Goal: Task Accomplishment & Management: Manage account settings

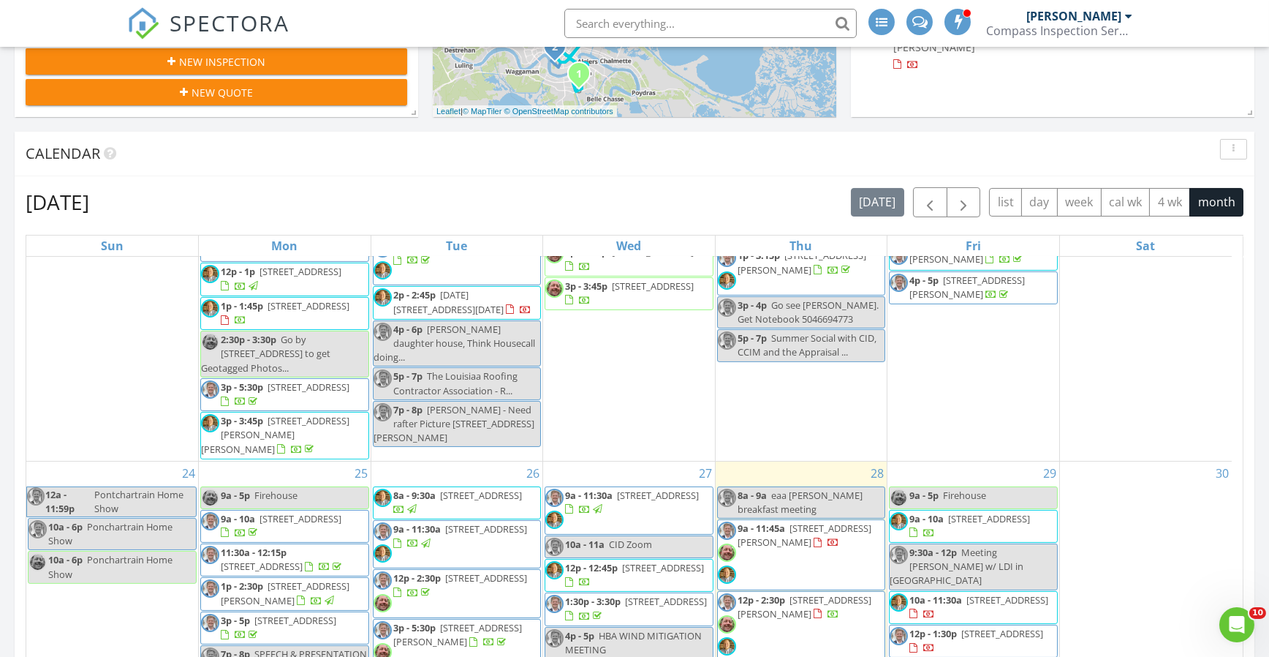
scroll to position [1236, 0]
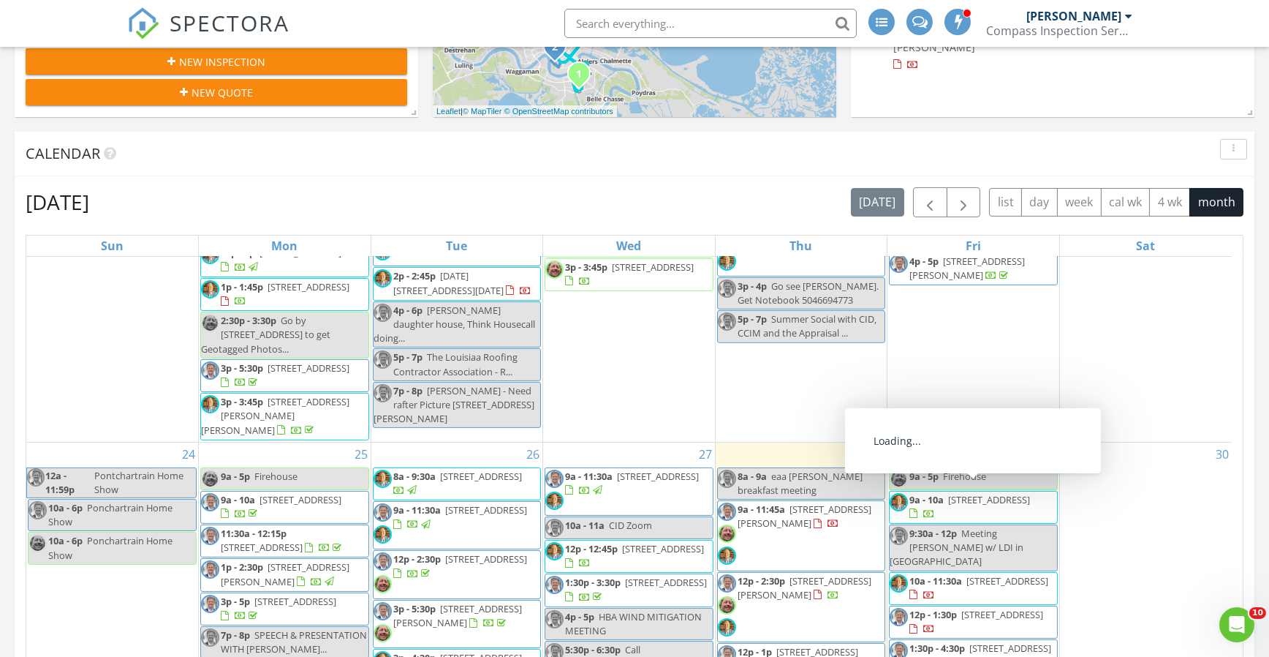
click at [939, 608] on span "12p - 1:30p" at bounding box center [934, 614] width 48 height 13
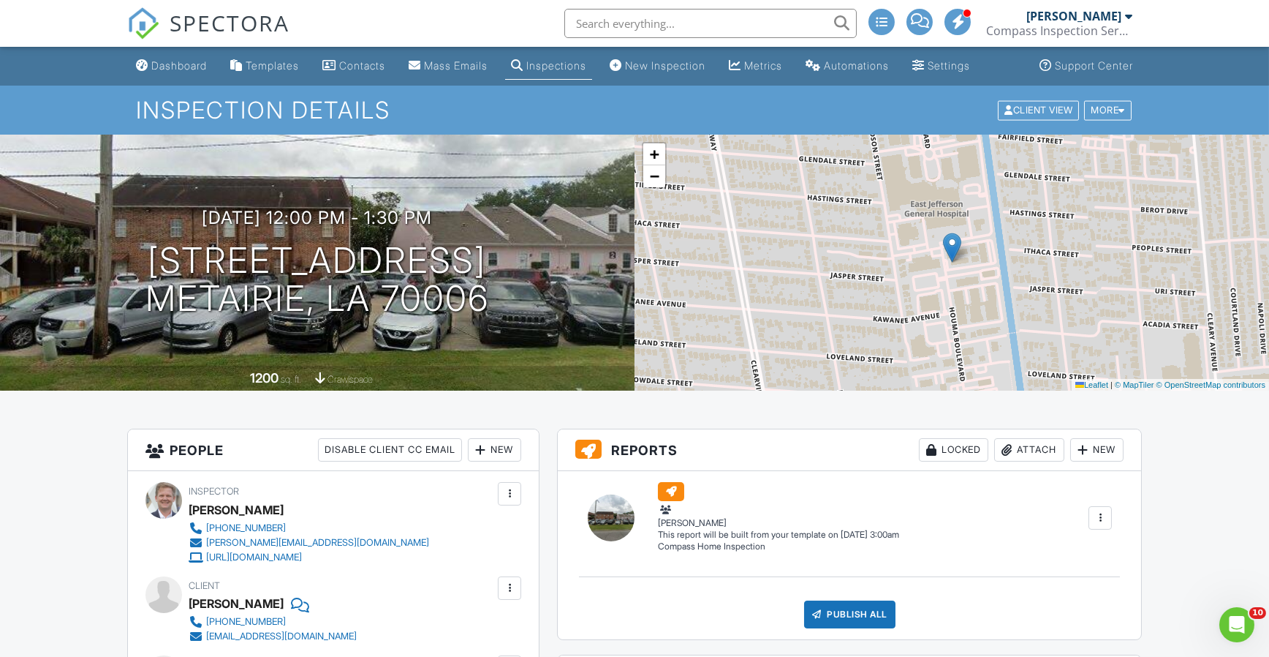
click at [494, 448] on div "New" at bounding box center [494, 449] width 53 height 23
click at [529, 485] on li "Inspector" at bounding box center [549, 494] width 144 height 37
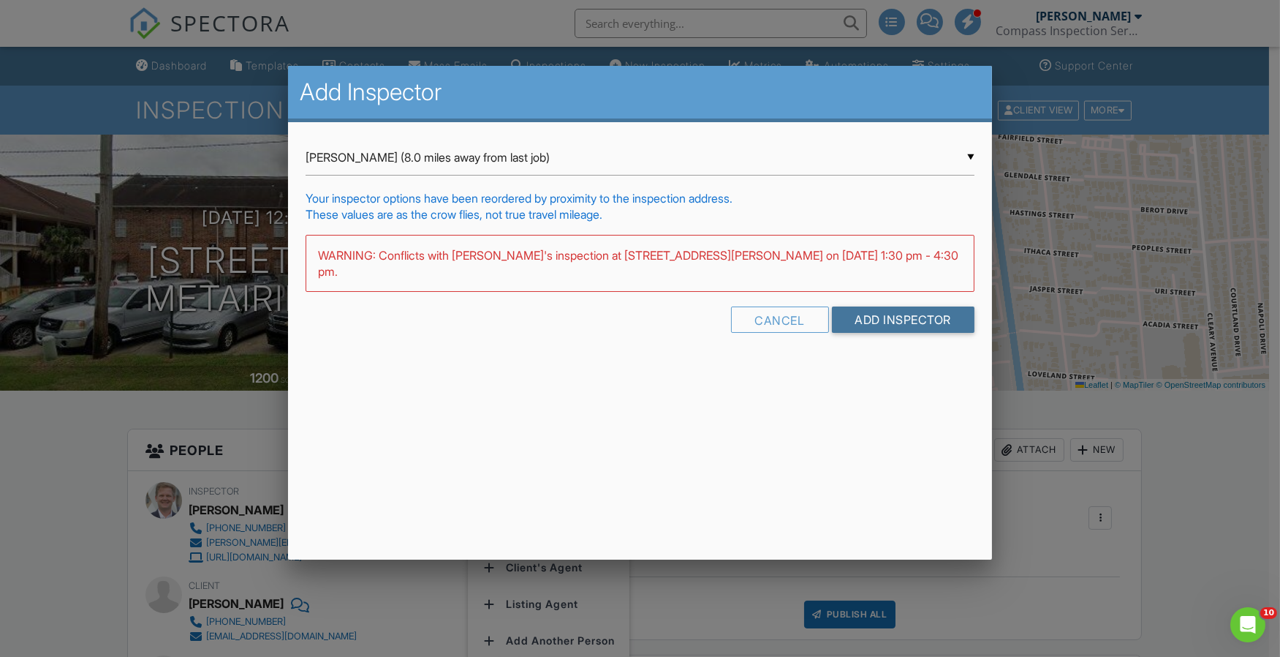
click at [884, 306] on input "Add Inspector" at bounding box center [903, 319] width 143 height 26
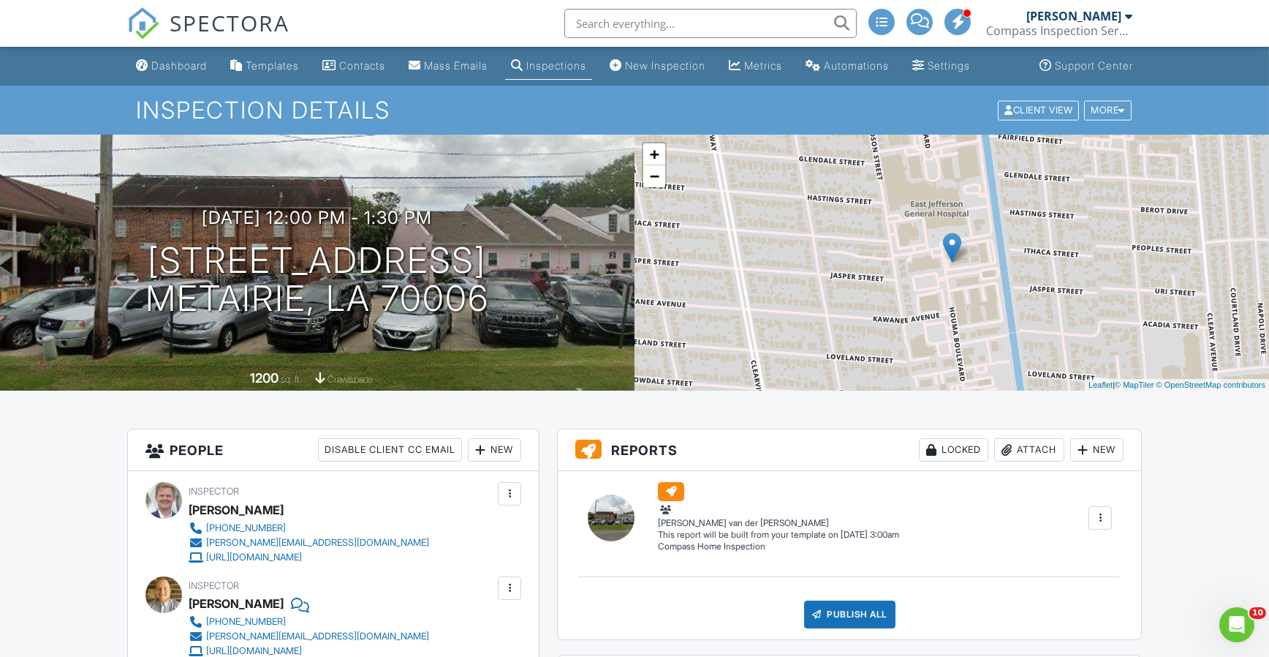
click at [178, 54] on link "Dashboard" at bounding box center [171, 66] width 83 height 27
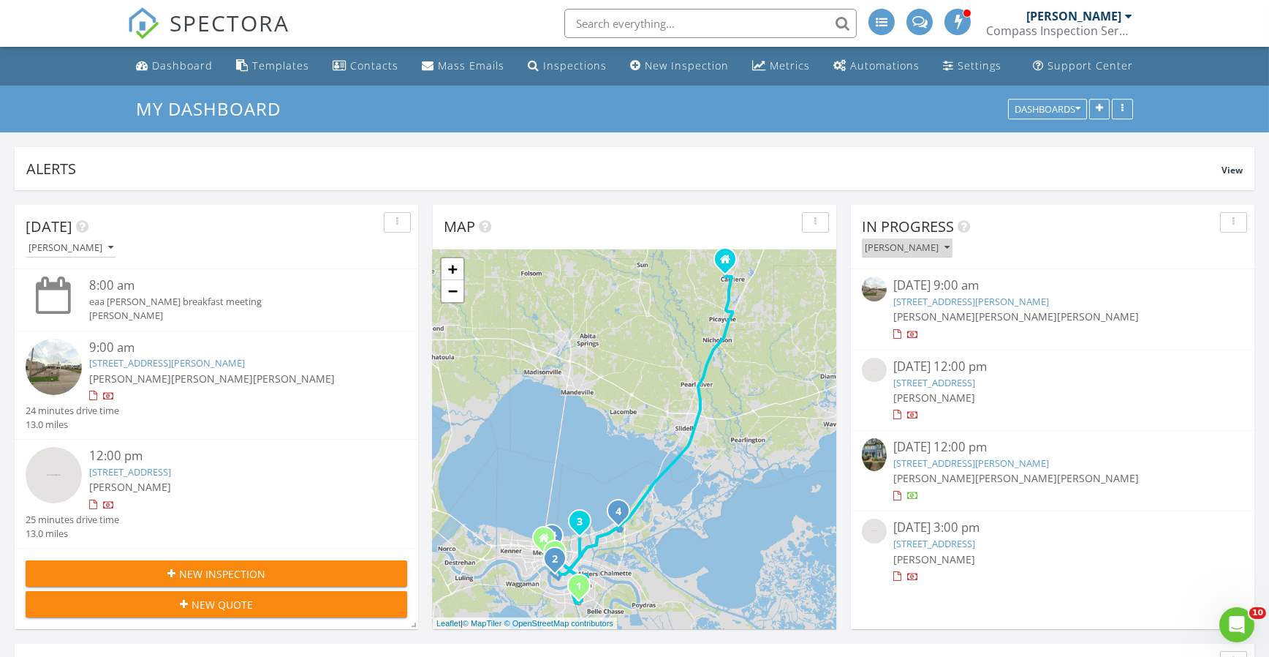
click at [917, 254] on button "[PERSON_NAME]" at bounding box center [907, 248] width 91 height 20
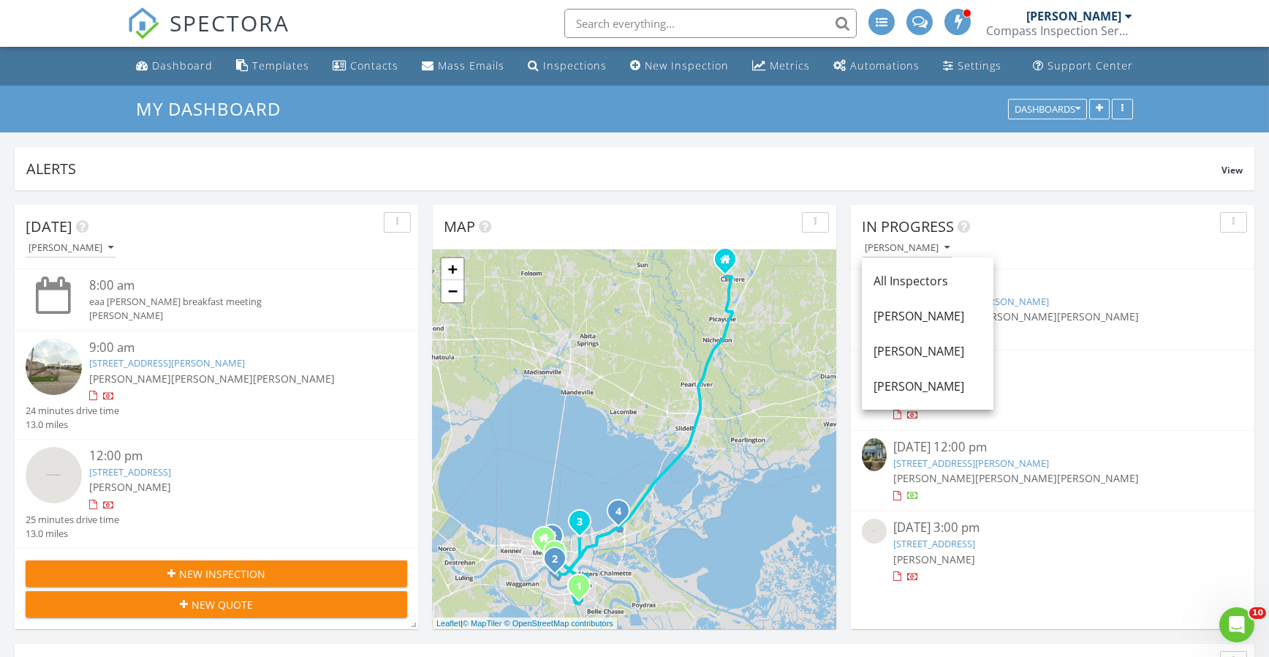
click at [929, 380] on div "[PERSON_NAME]" at bounding box center [928, 386] width 108 height 18
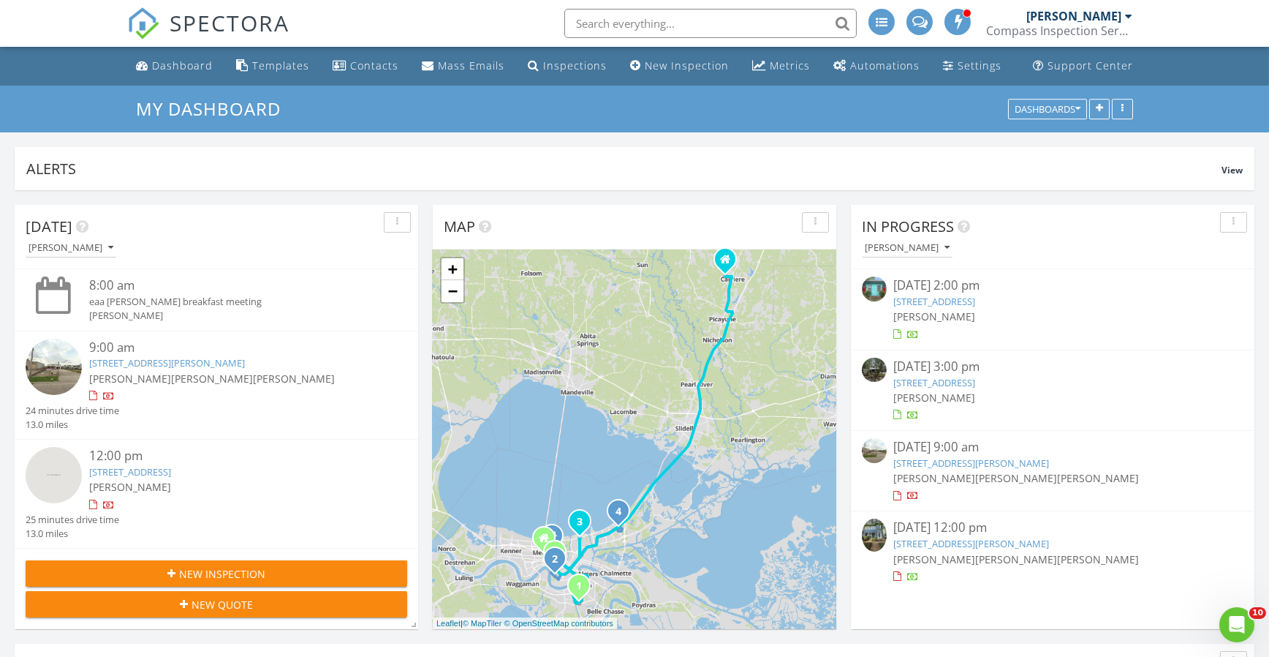
click at [970, 298] on link "[STREET_ADDRESS]" at bounding box center [935, 301] width 82 height 13
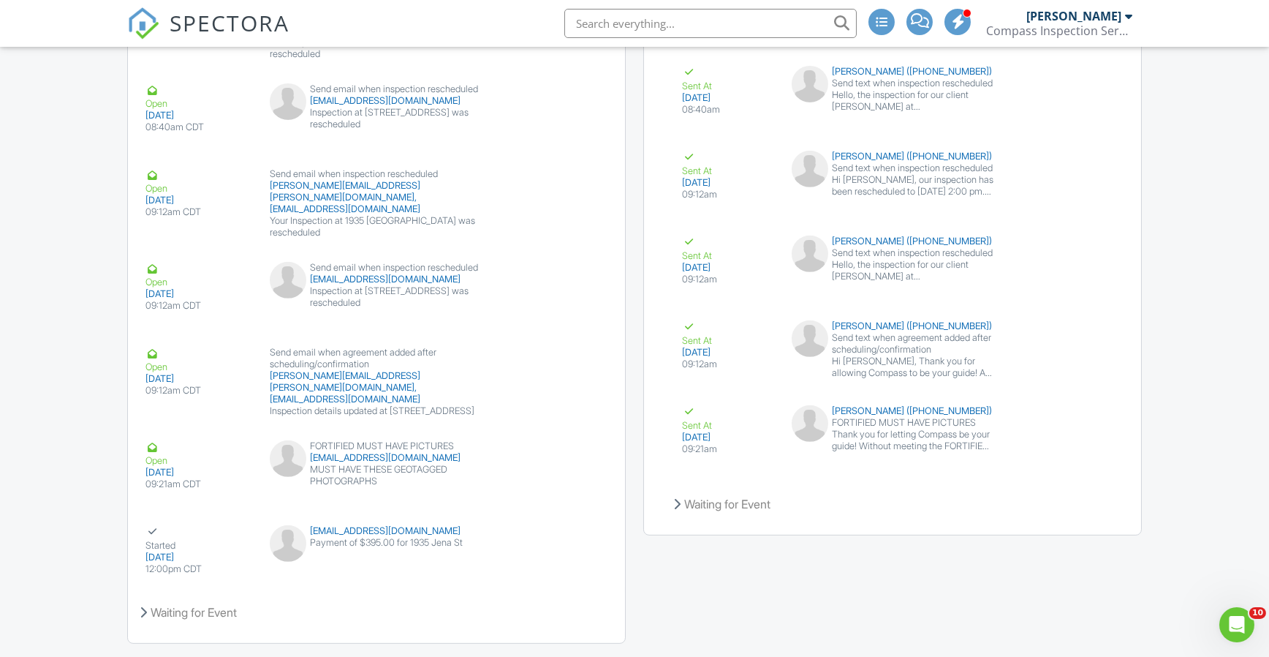
scroll to position [2194, 0]
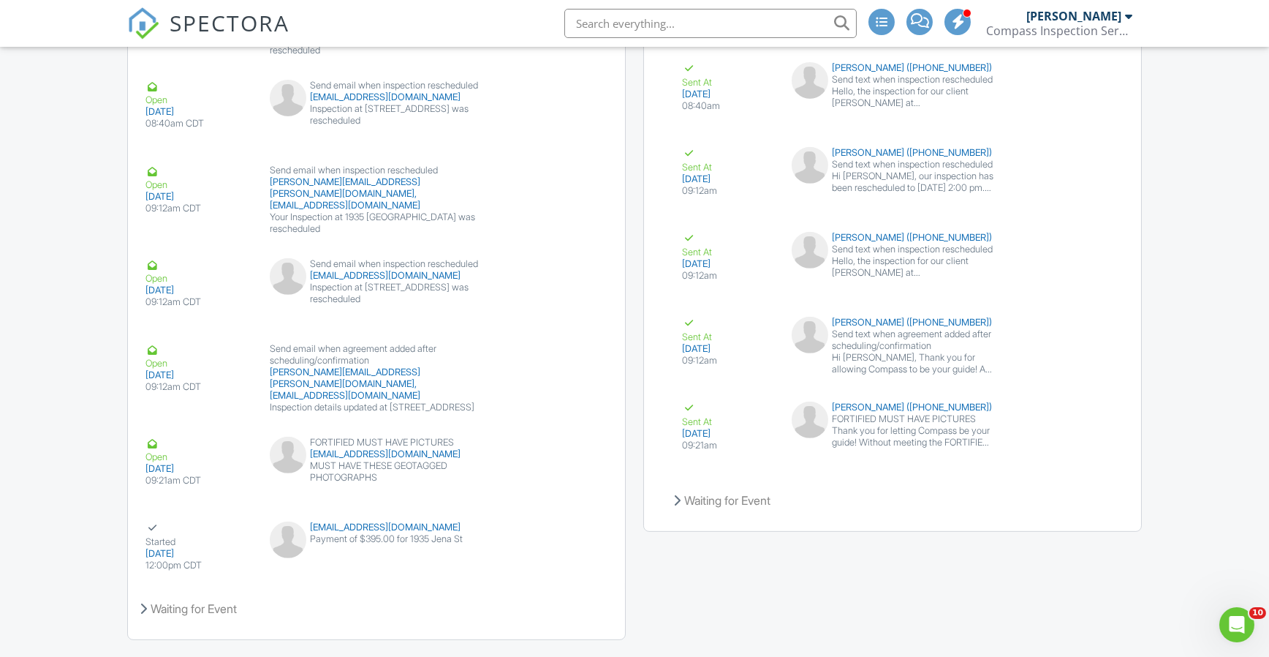
click at [183, 589] on div "Waiting for Event" at bounding box center [376, 608] width 497 height 39
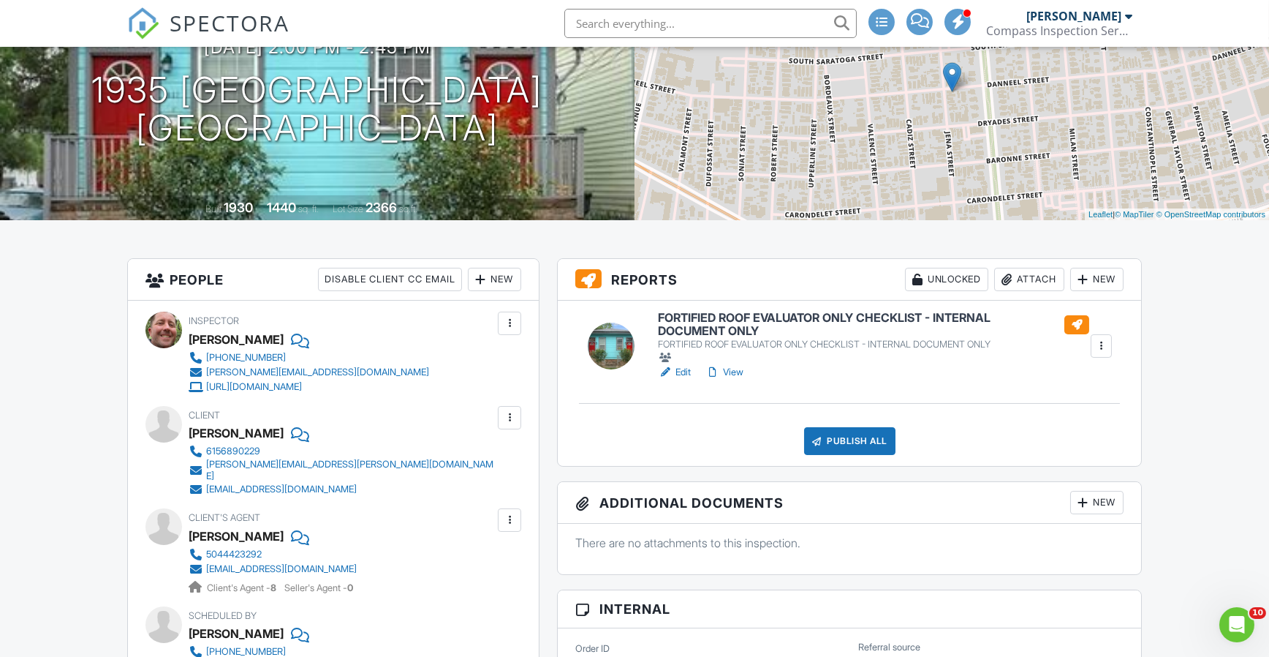
scroll to position [0, 0]
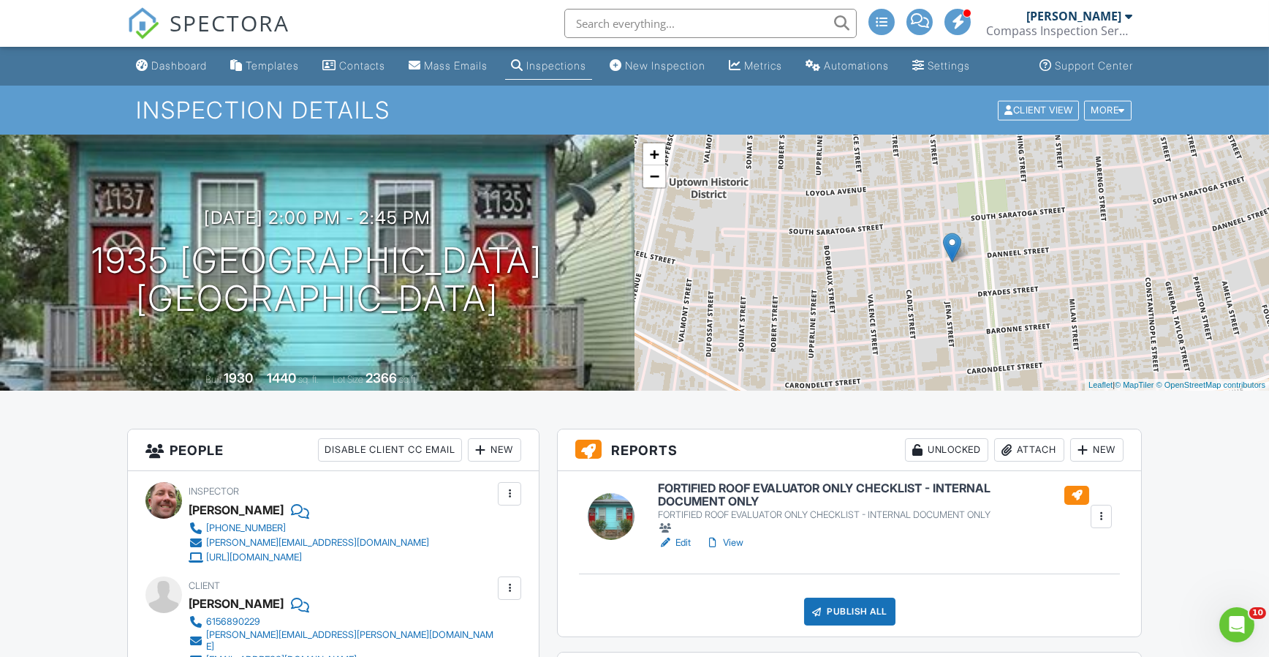
click at [876, 58] on link "Automations" at bounding box center [847, 66] width 95 height 27
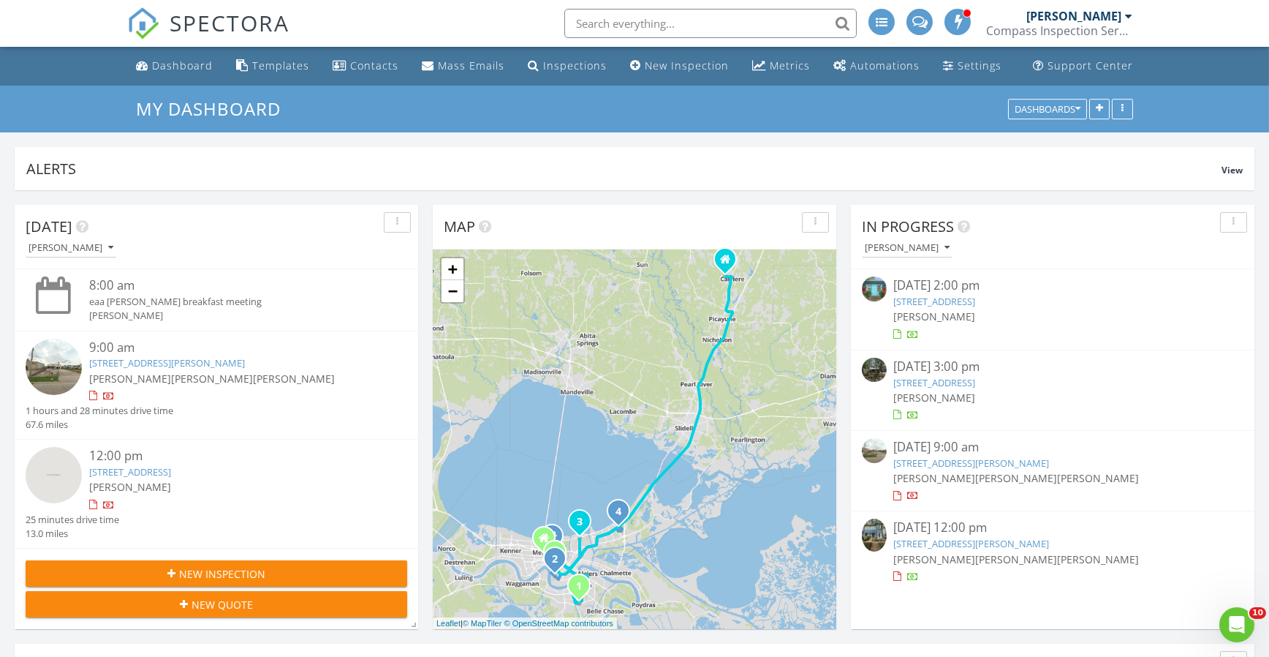
click at [941, 382] on link "[STREET_ADDRESS]" at bounding box center [935, 382] width 82 height 13
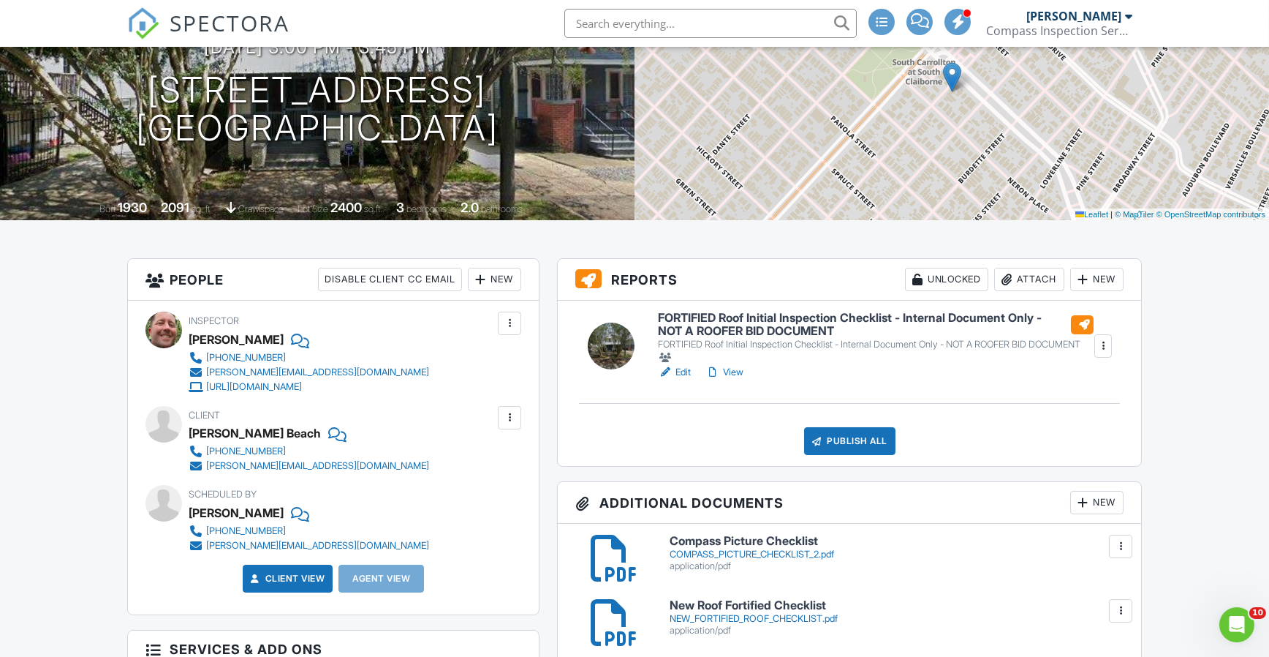
click at [517, 316] on div at bounding box center [509, 323] width 15 height 15
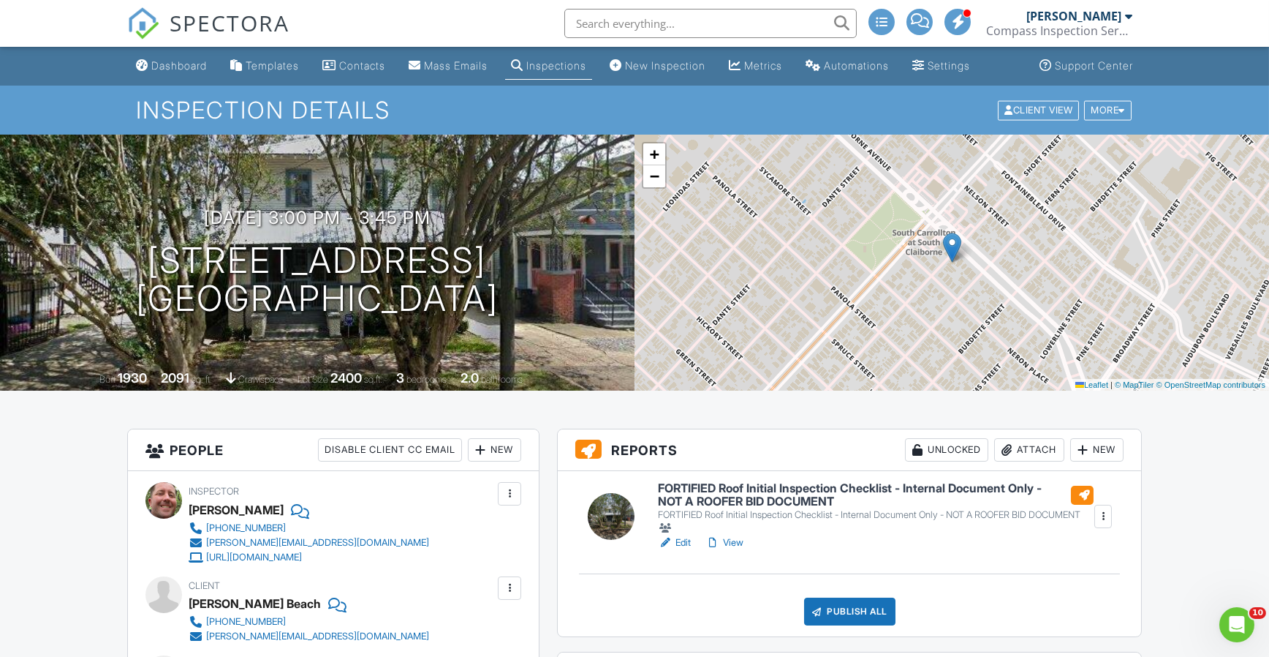
click at [1045, 15] on div "[PERSON_NAME]" at bounding box center [1074, 16] width 95 height 15
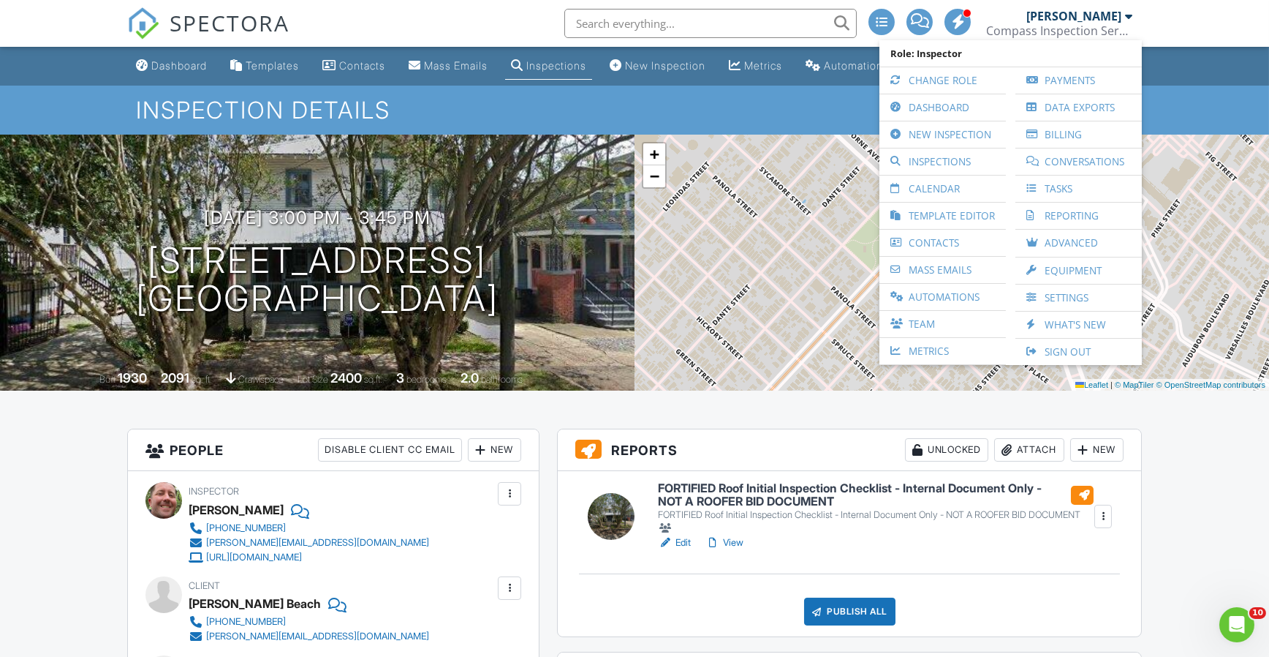
click at [936, 315] on link "Team" at bounding box center [943, 324] width 112 height 26
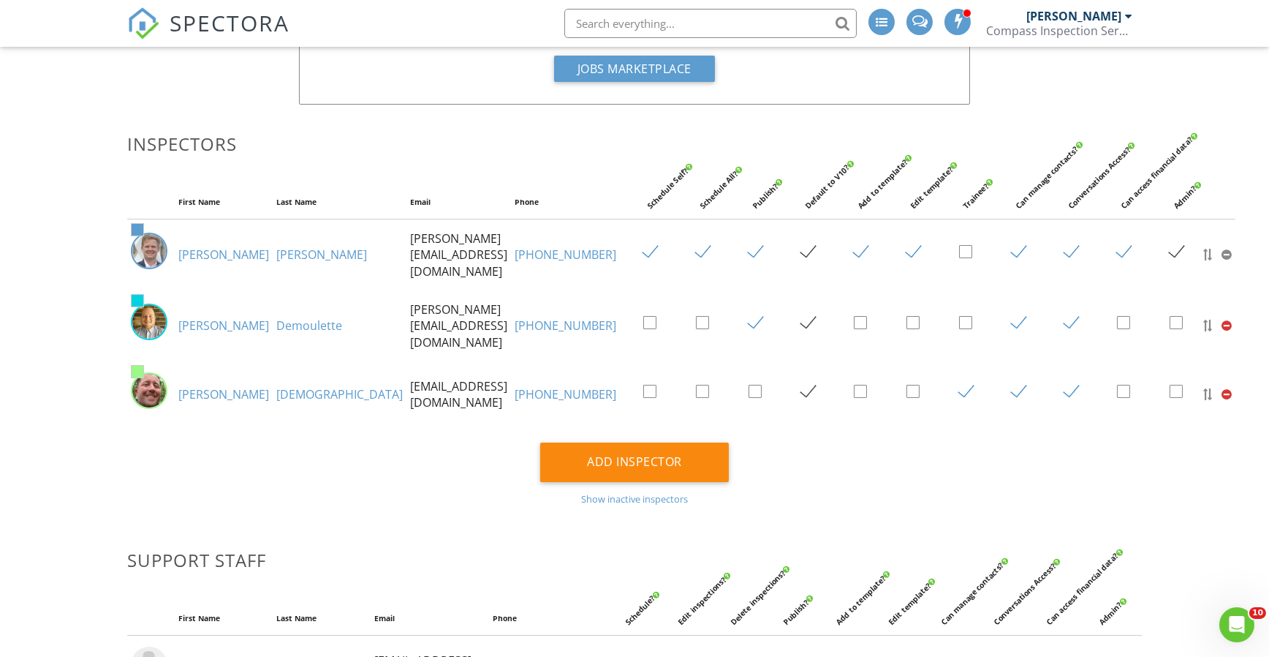
click at [959, 392] on label at bounding box center [972, 392] width 26 height 18
checkbox input "false"
click at [955, 475] on div "Add Inspector Show inactive inspectors" at bounding box center [634, 473] width 1033 height 62
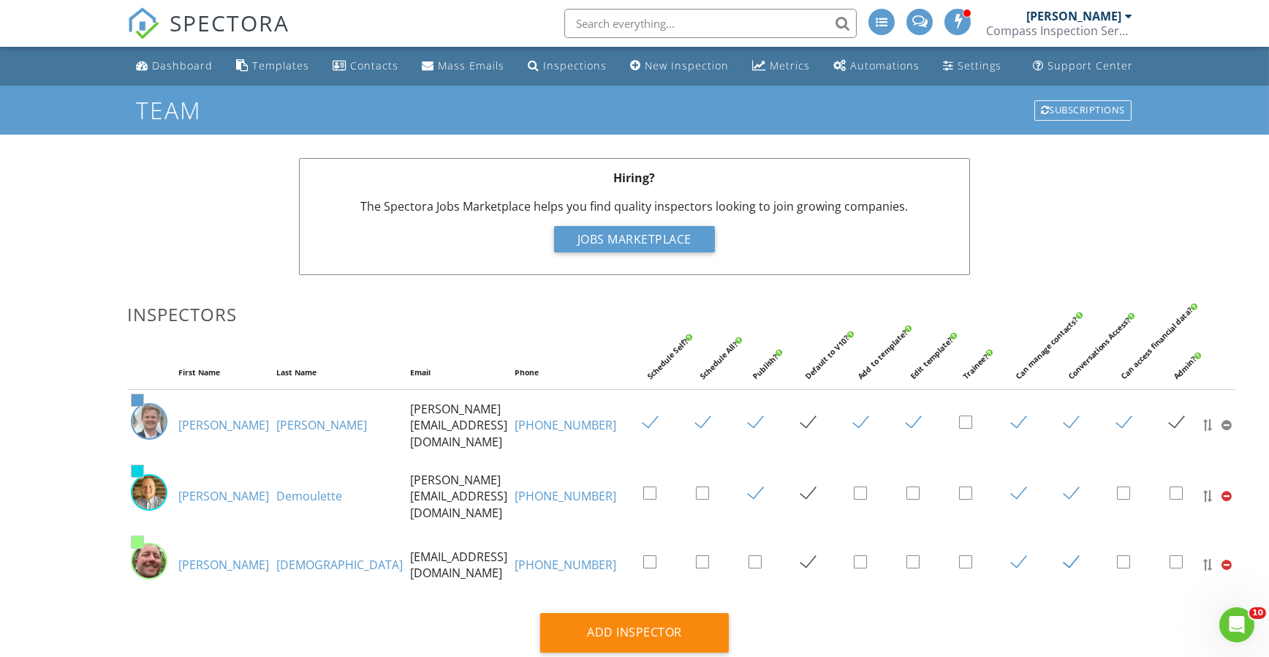
click at [1112, 25] on div "Compass Inspection Services" at bounding box center [1059, 30] width 146 height 15
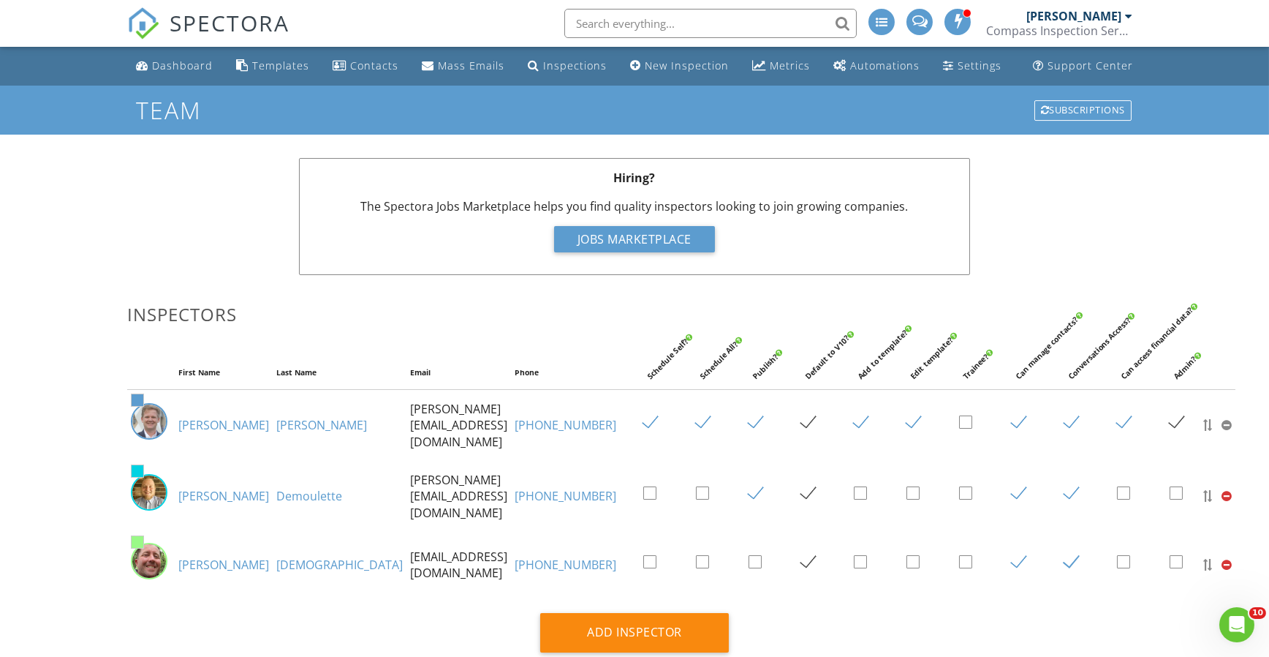
click at [164, 59] on div "Dashboard" at bounding box center [182, 65] width 61 height 14
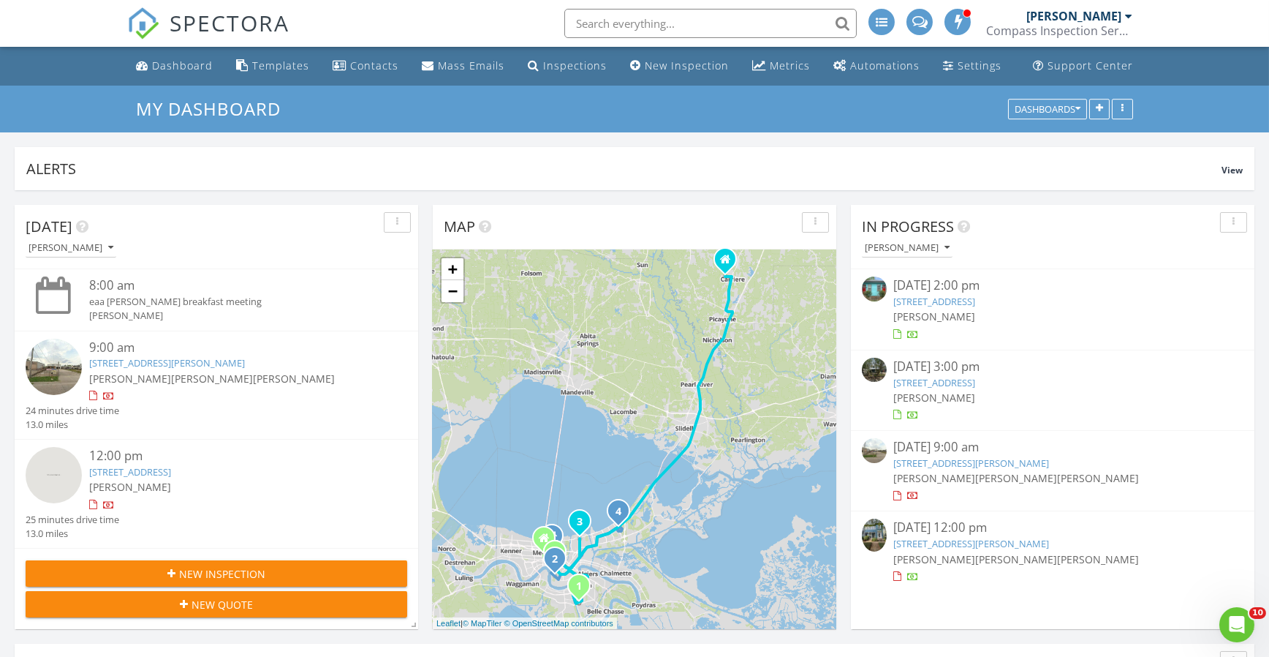
click at [968, 376] on link "[STREET_ADDRESS]" at bounding box center [935, 382] width 82 height 13
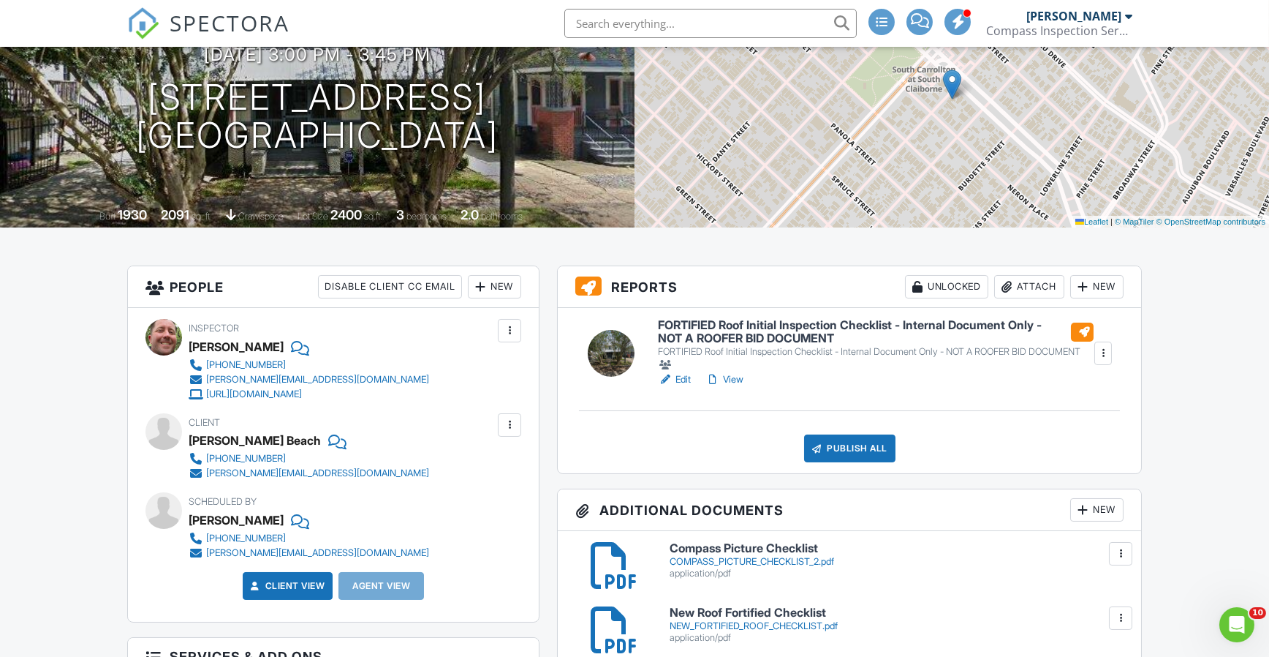
scroll to position [170, 0]
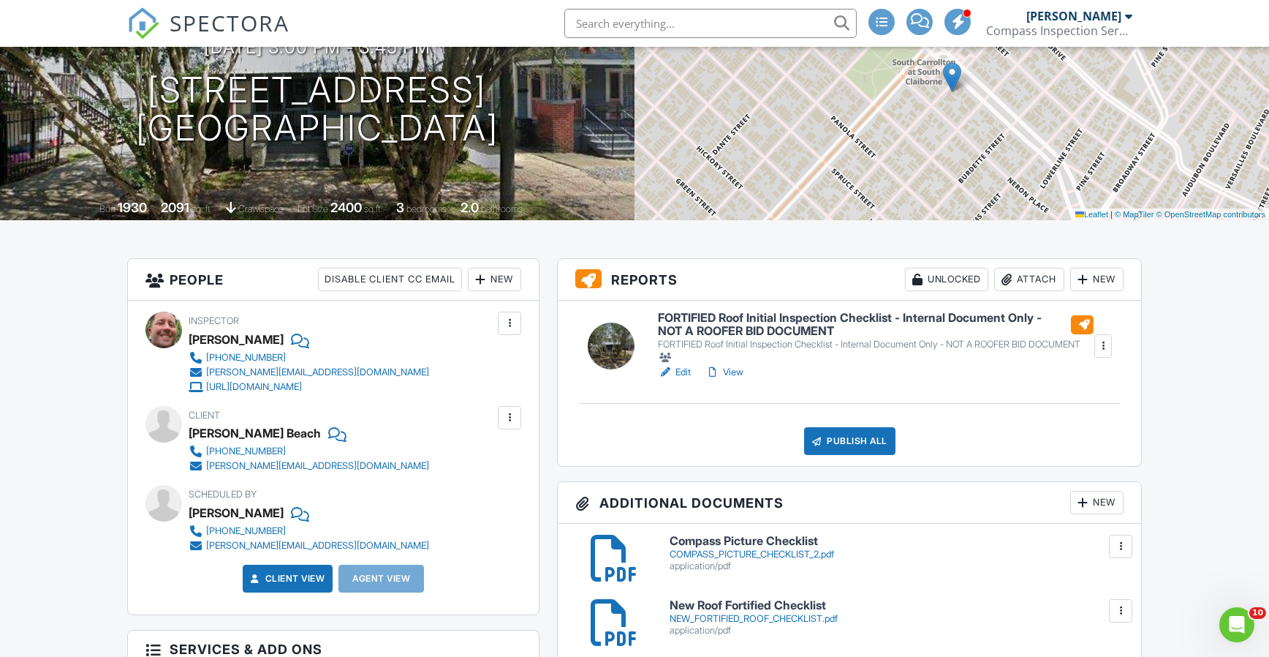
click at [757, 314] on h6 "FORTIFIED Roof Initial Inspection Checklist - Internal Document Only - NOT A RO…" at bounding box center [875, 324] width 435 height 26
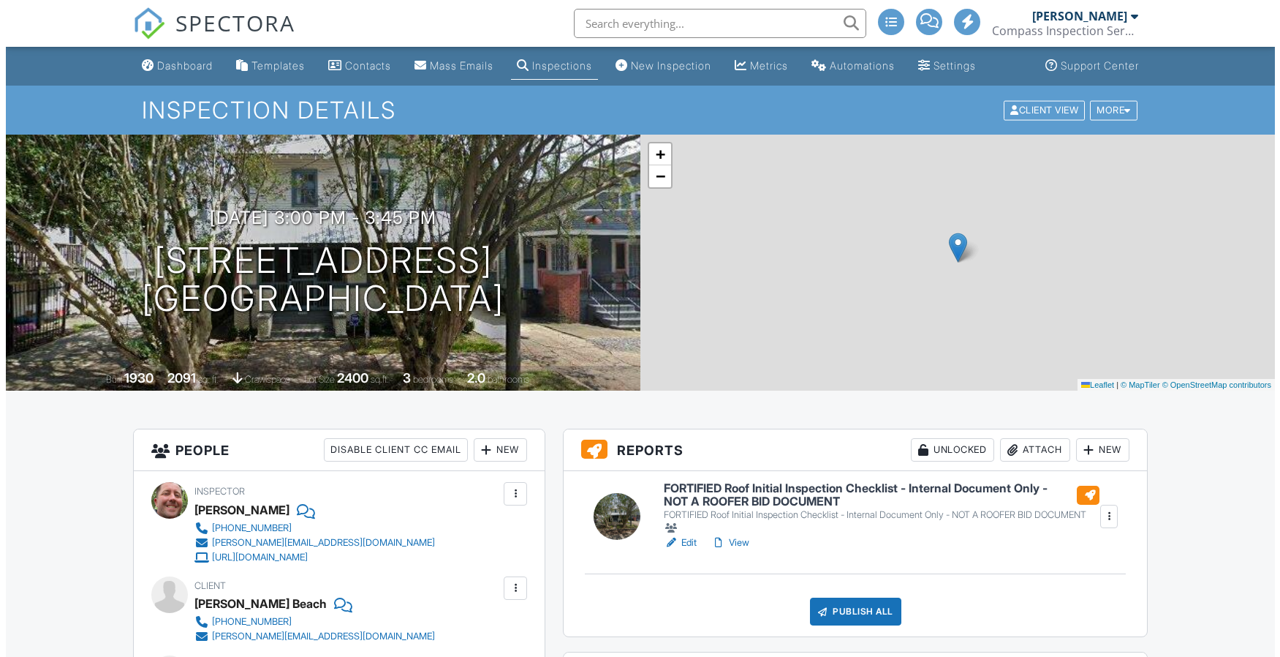
scroll to position [170, 0]
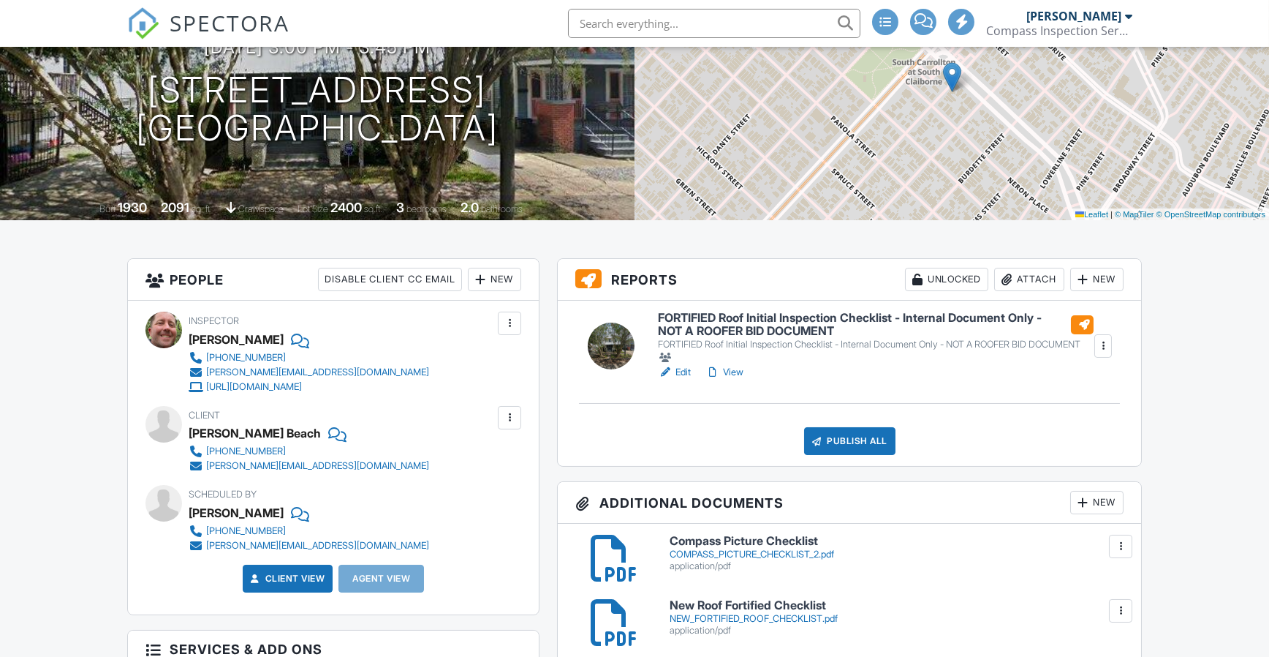
click at [855, 447] on div "Publish All" at bounding box center [849, 441] width 91 height 28
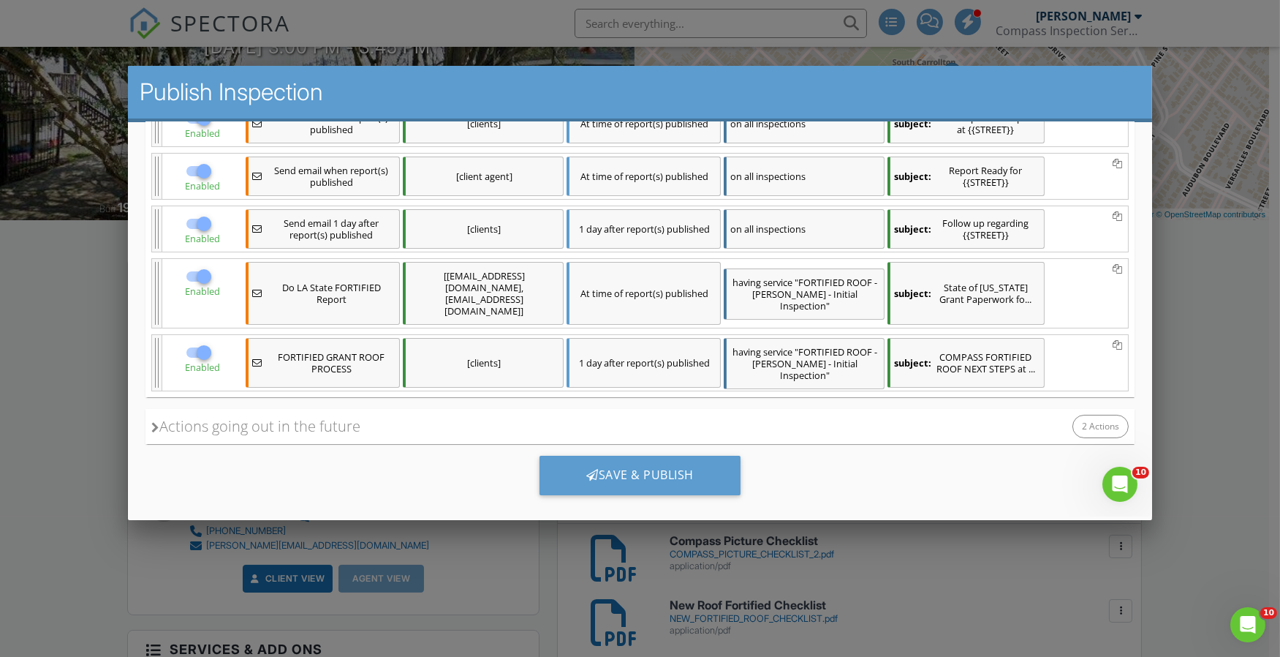
scroll to position [0, 0]
click at [676, 455] on div "Save & Publish" at bounding box center [640, 474] width 201 height 39
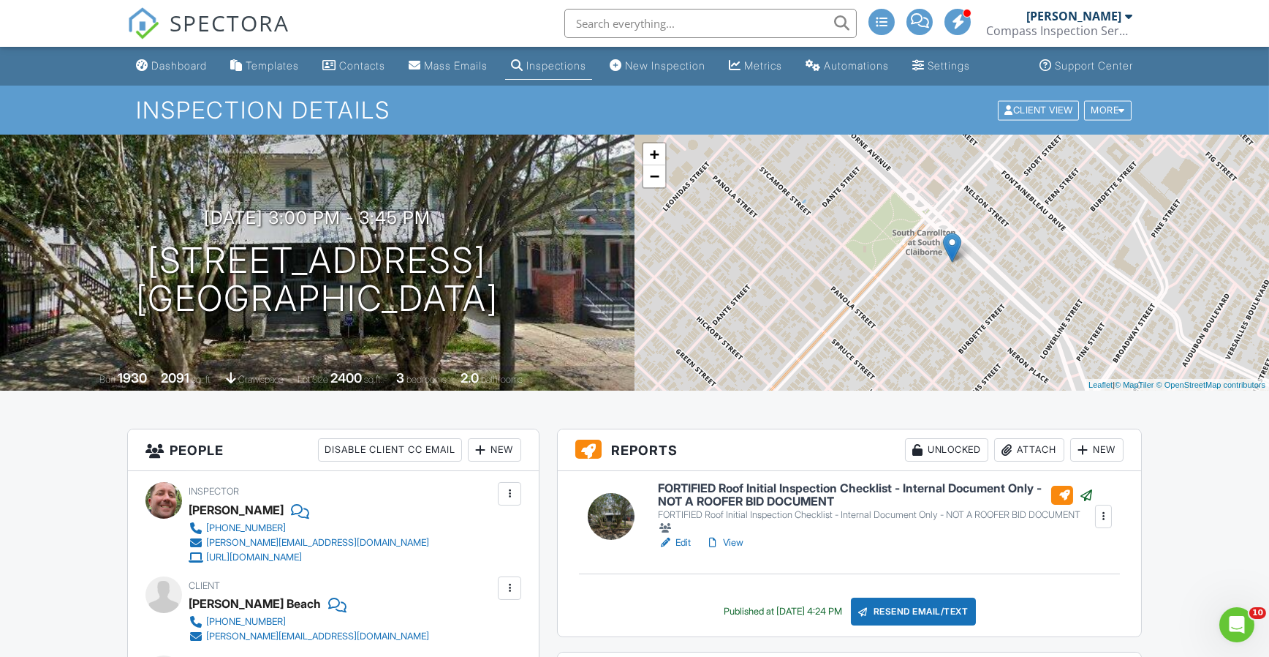
click at [1027, 18] on div "[PERSON_NAME]" at bounding box center [1074, 16] width 95 height 15
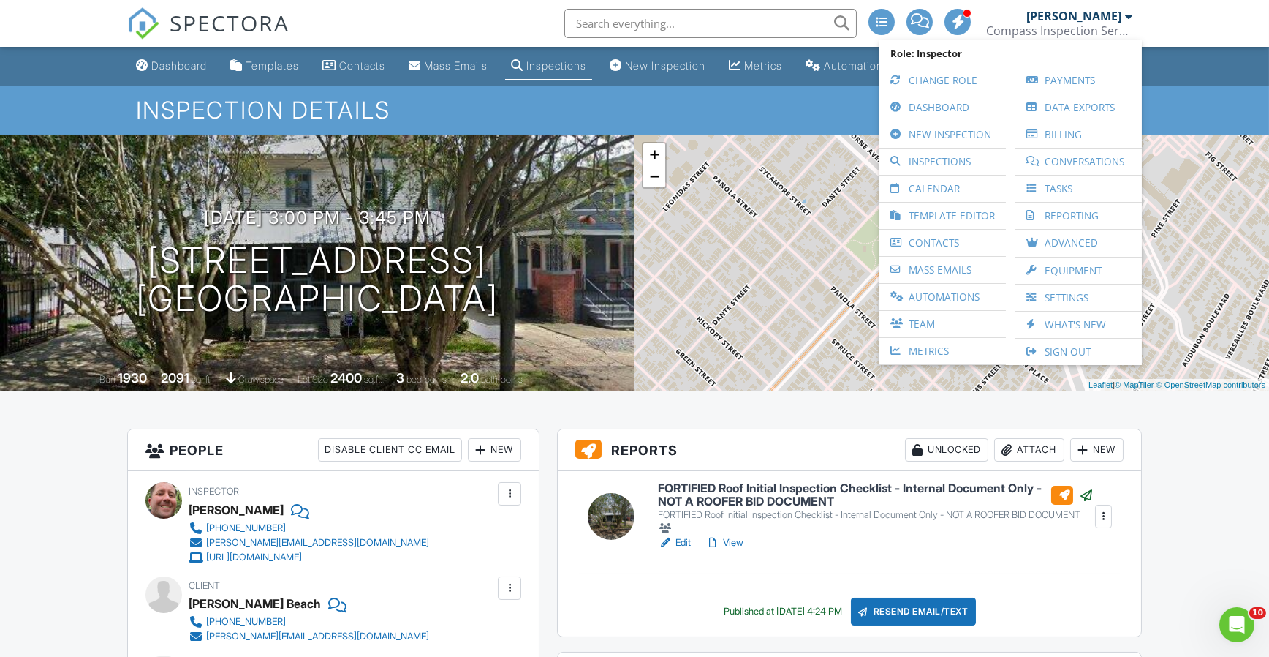
click at [948, 327] on link "Team" at bounding box center [943, 324] width 112 height 26
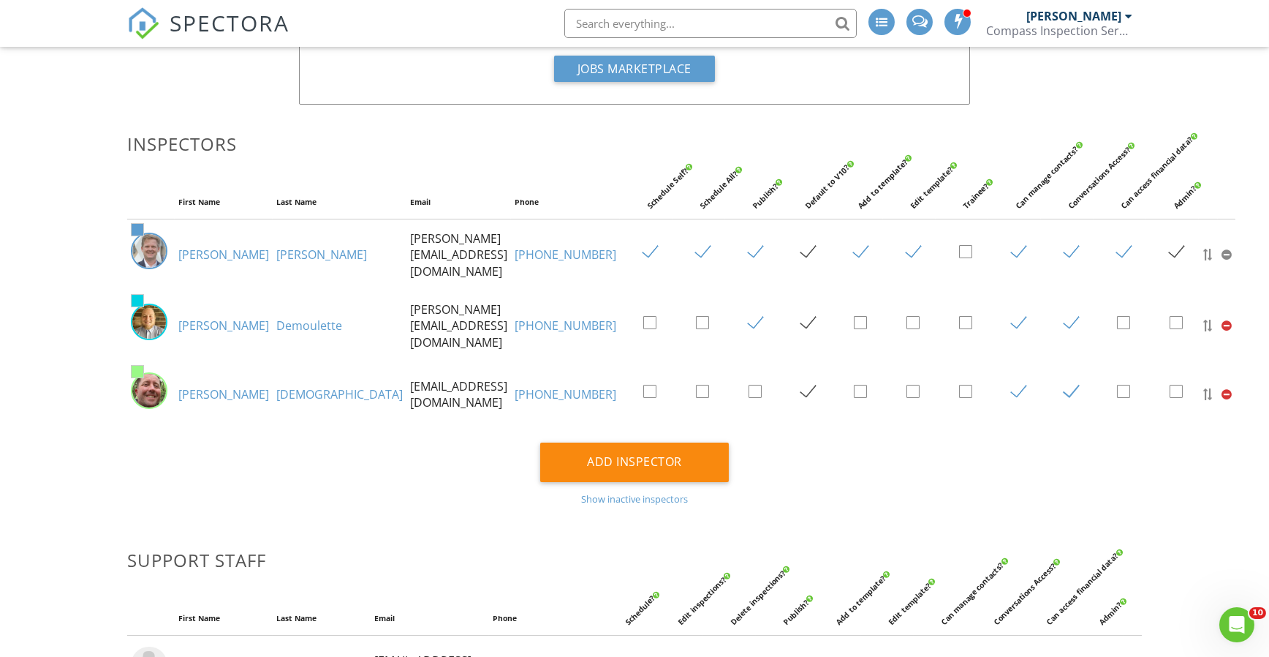
click at [749, 388] on label at bounding box center [762, 392] width 26 height 18
click at [749, 389] on input "checkbox" at bounding box center [754, 394] width 10 height 10
checkbox input "true"
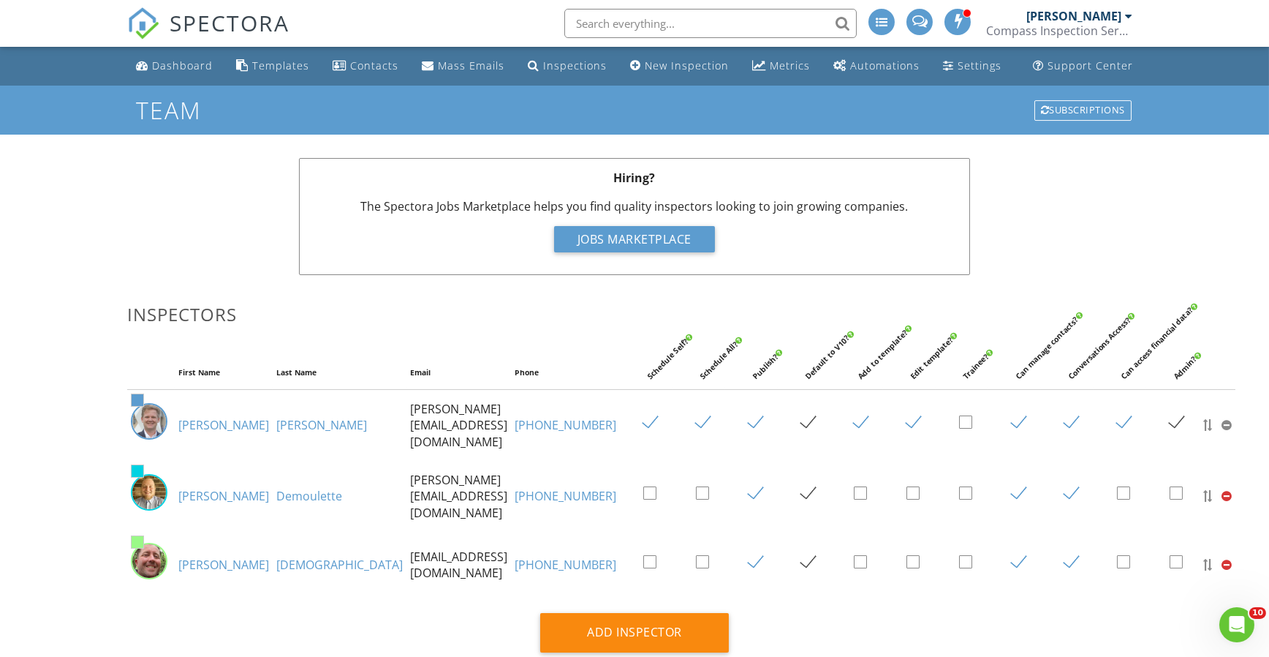
click at [162, 58] on div "Dashboard" at bounding box center [182, 65] width 61 height 14
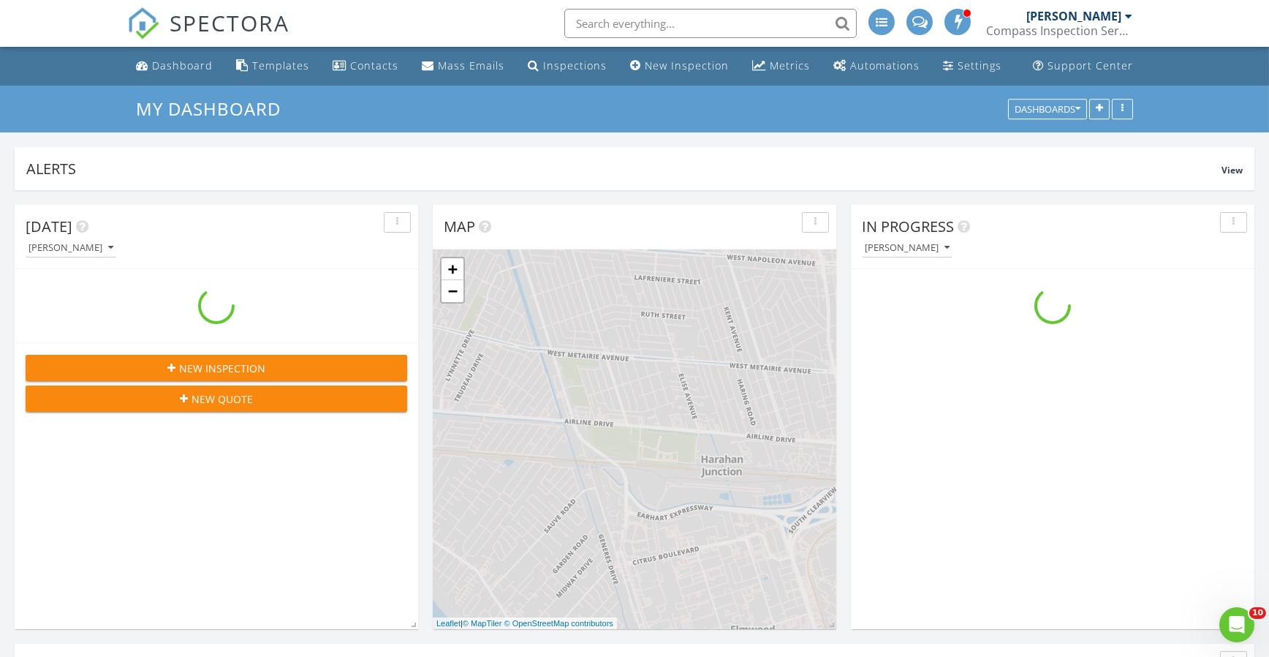
scroll to position [1353, 1292]
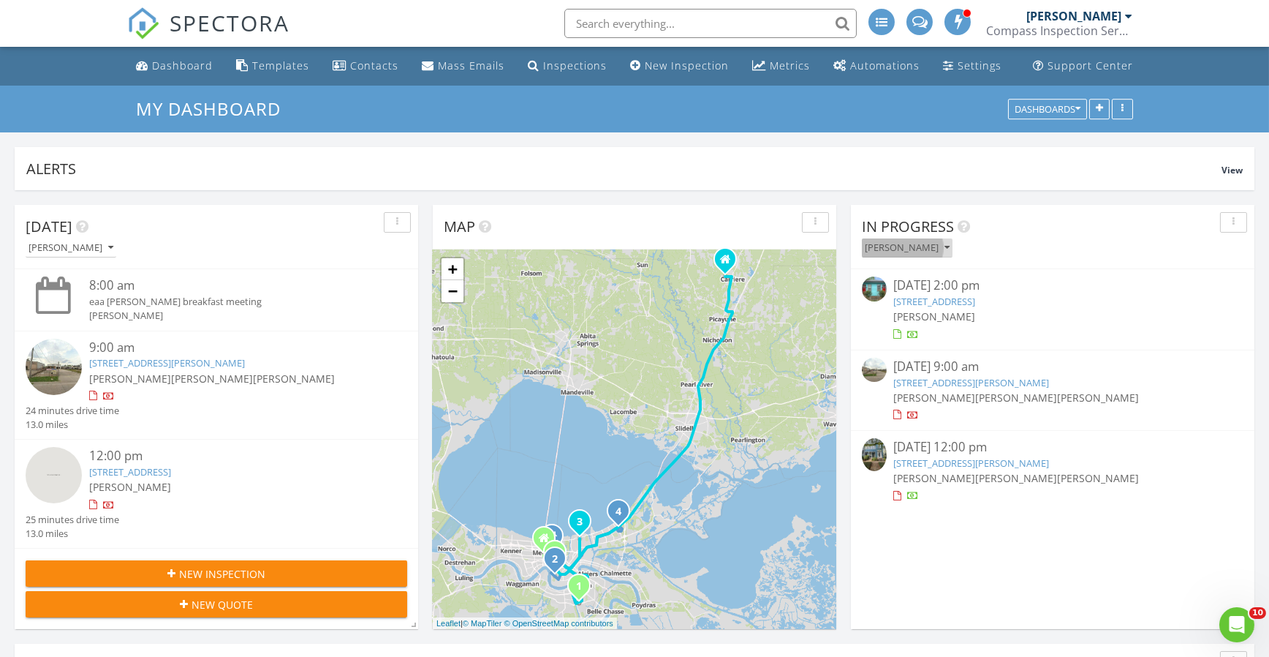
click at [918, 244] on div "[PERSON_NAME]" at bounding box center [907, 248] width 85 height 10
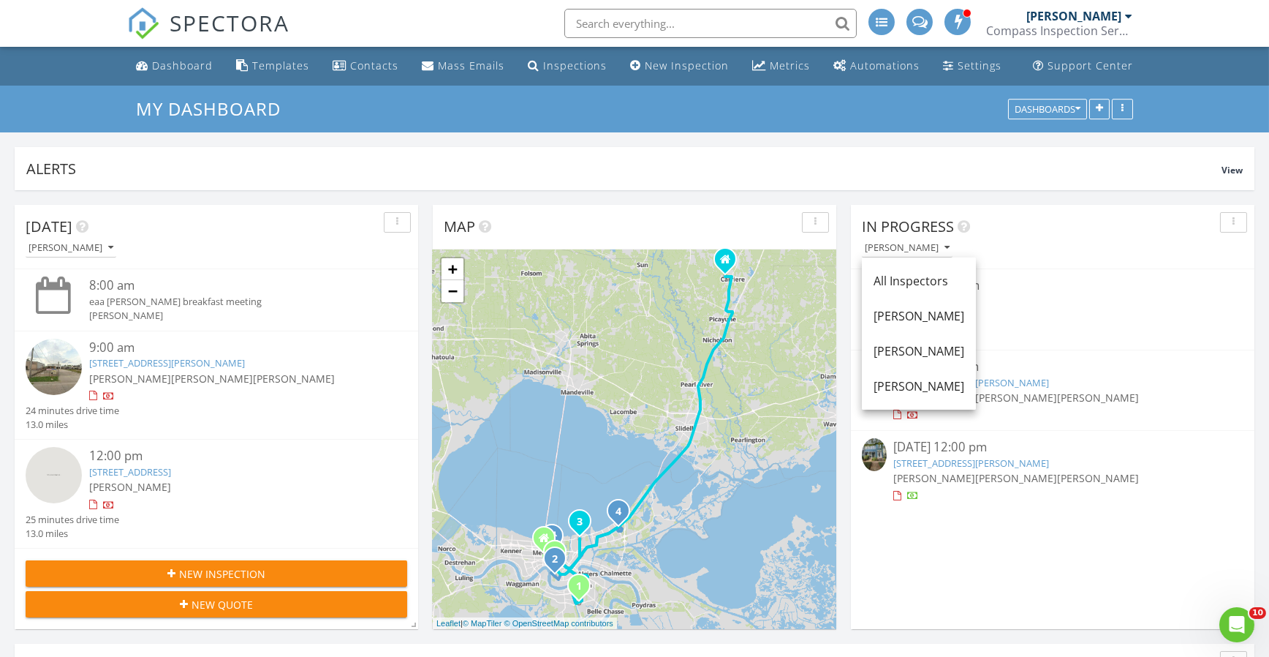
click at [910, 273] on div "All Inspectors" at bounding box center [919, 281] width 91 height 18
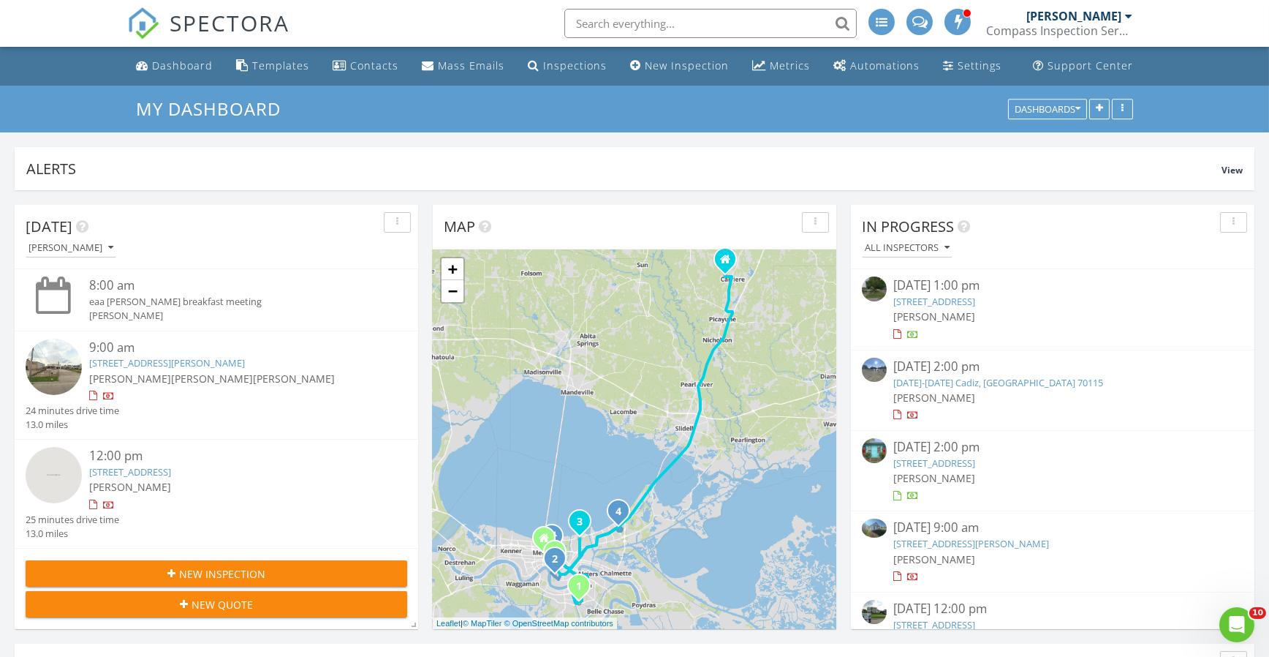
click at [632, 25] on input "text" at bounding box center [710, 23] width 292 height 29
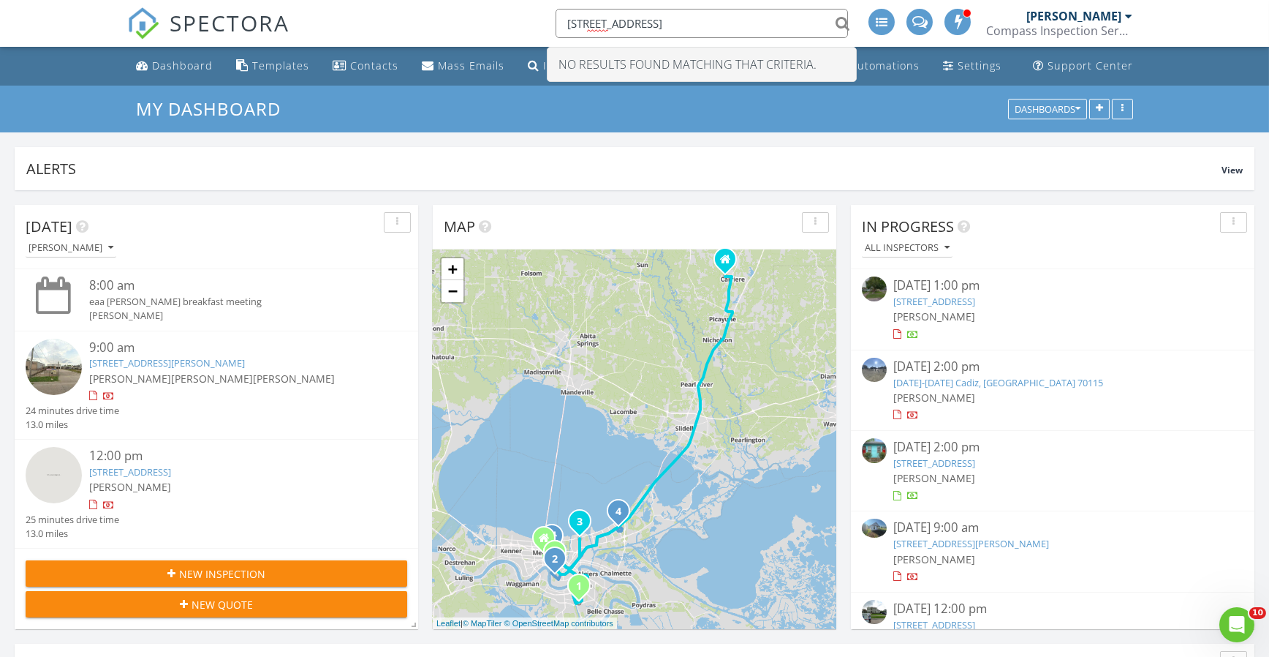
type input "295 hwy 90"
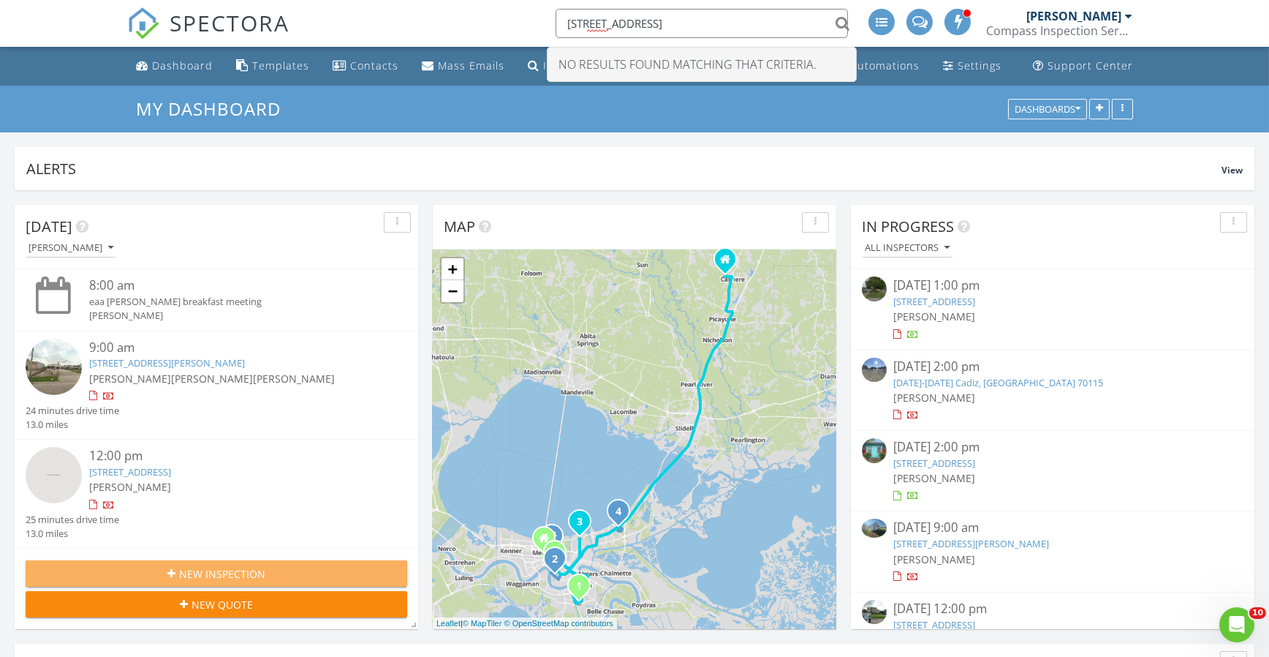
click at [288, 570] on div "New Inspection" at bounding box center [216, 573] width 358 height 15
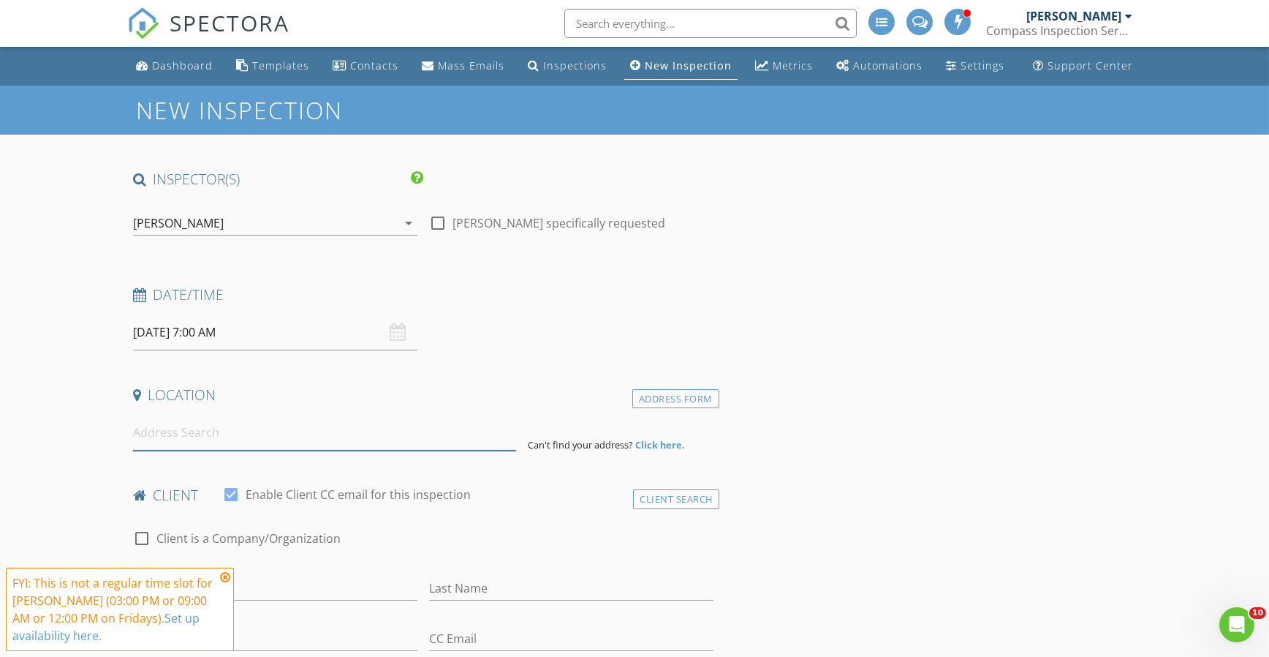
click at [168, 432] on input at bounding box center [324, 433] width 383 height 36
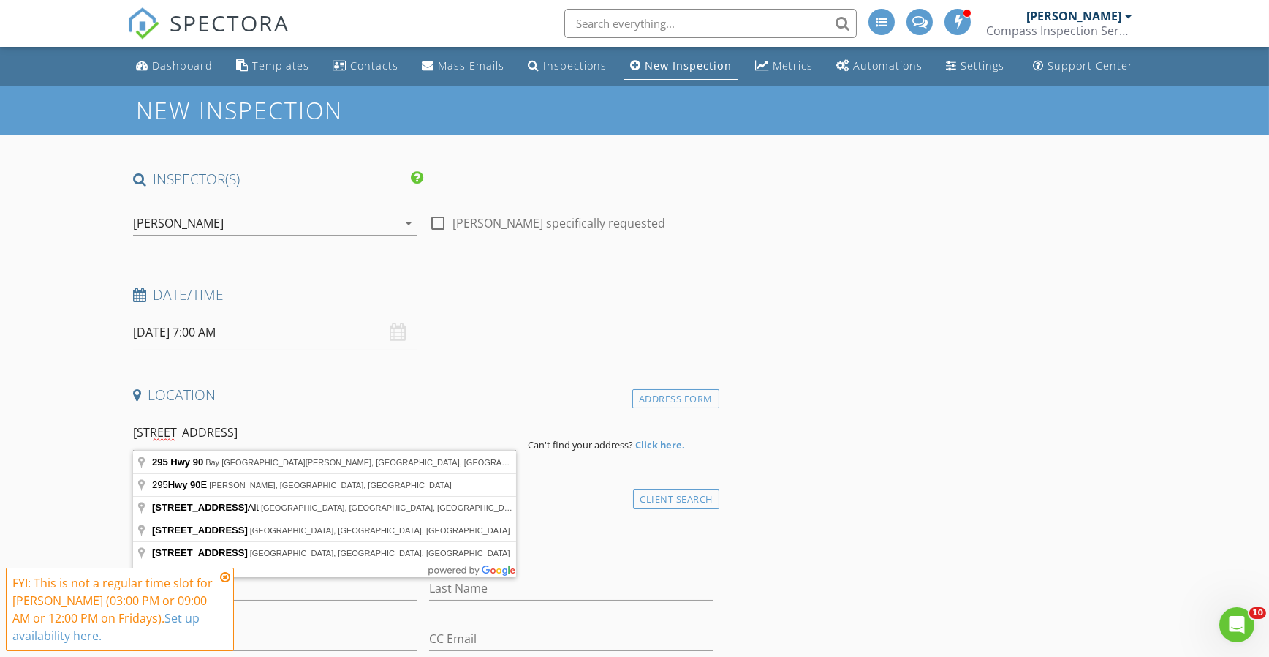
type input "[STREET_ADDRESS][PERSON_NAME]"
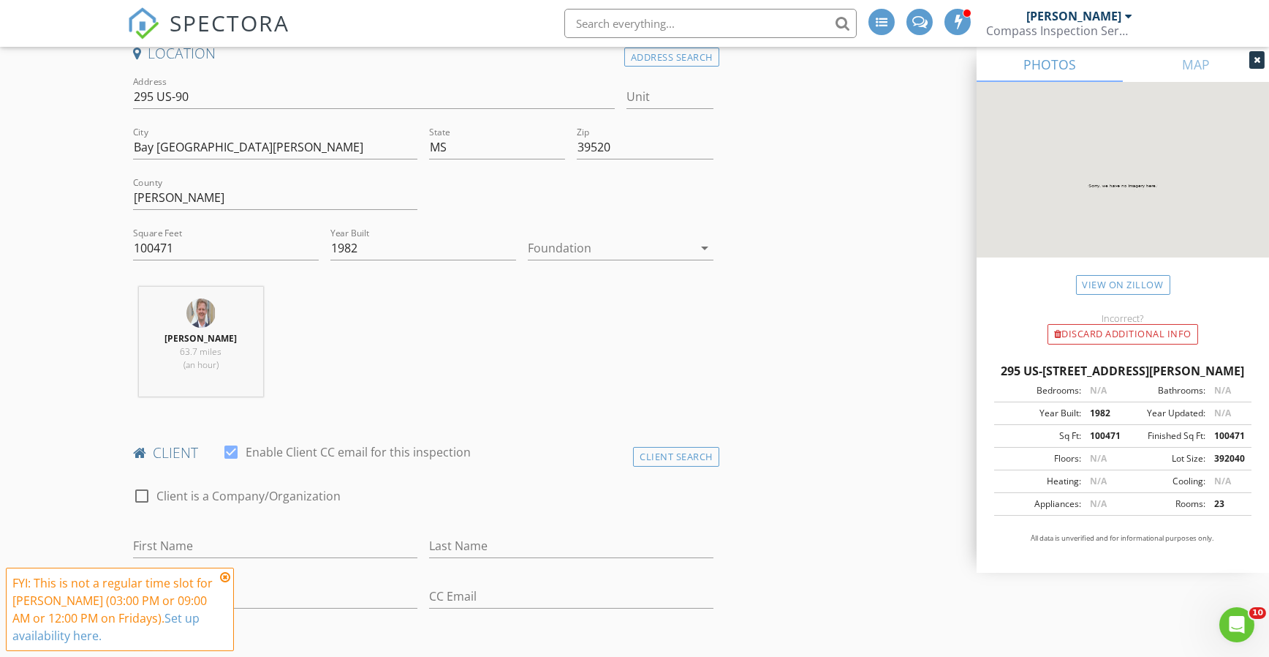
scroll to position [170, 0]
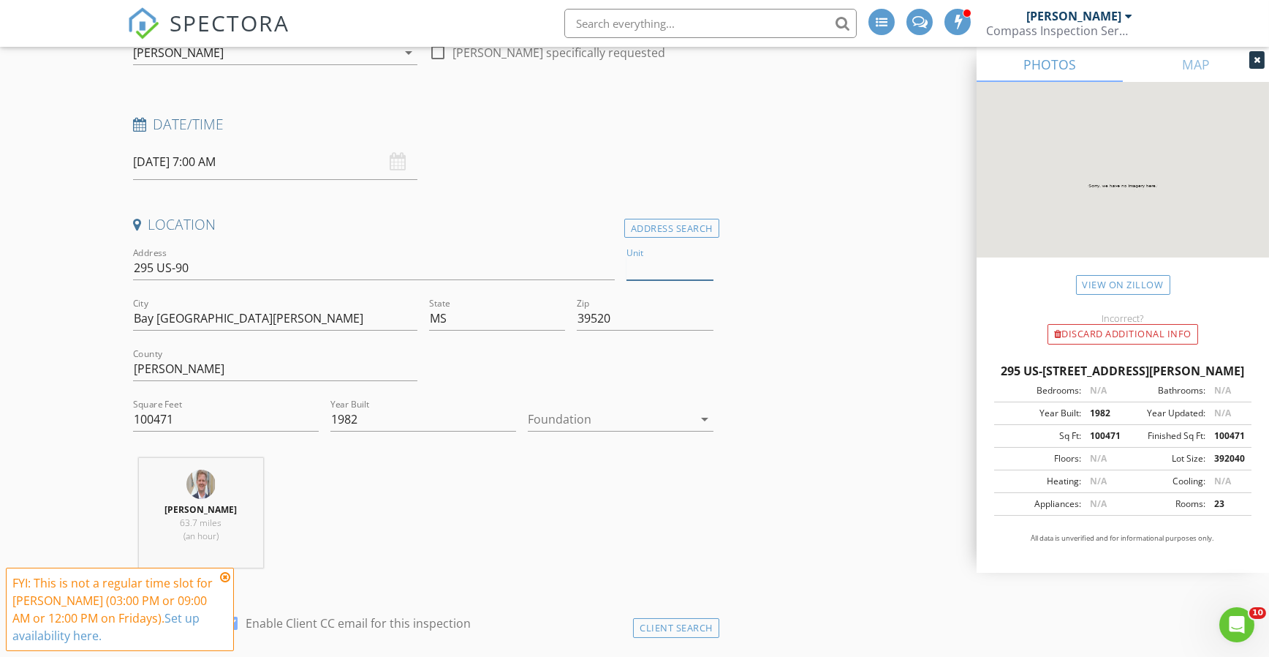
click at [691, 264] on input "Unit" at bounding box center [670, 268] width 87 height 24
type input "27"
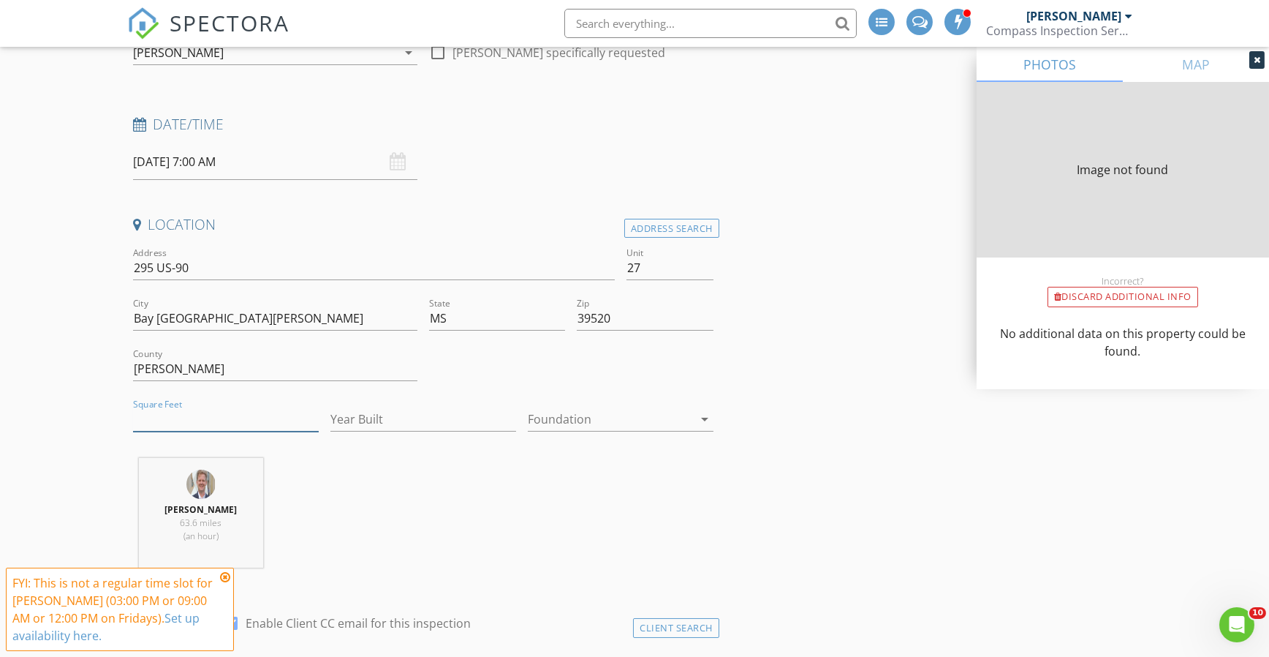
drag, startPoint x: 222, startPoint y: 422, endPoint x: 97, endPoint y: 404, distance: 126.3
type input "3600"
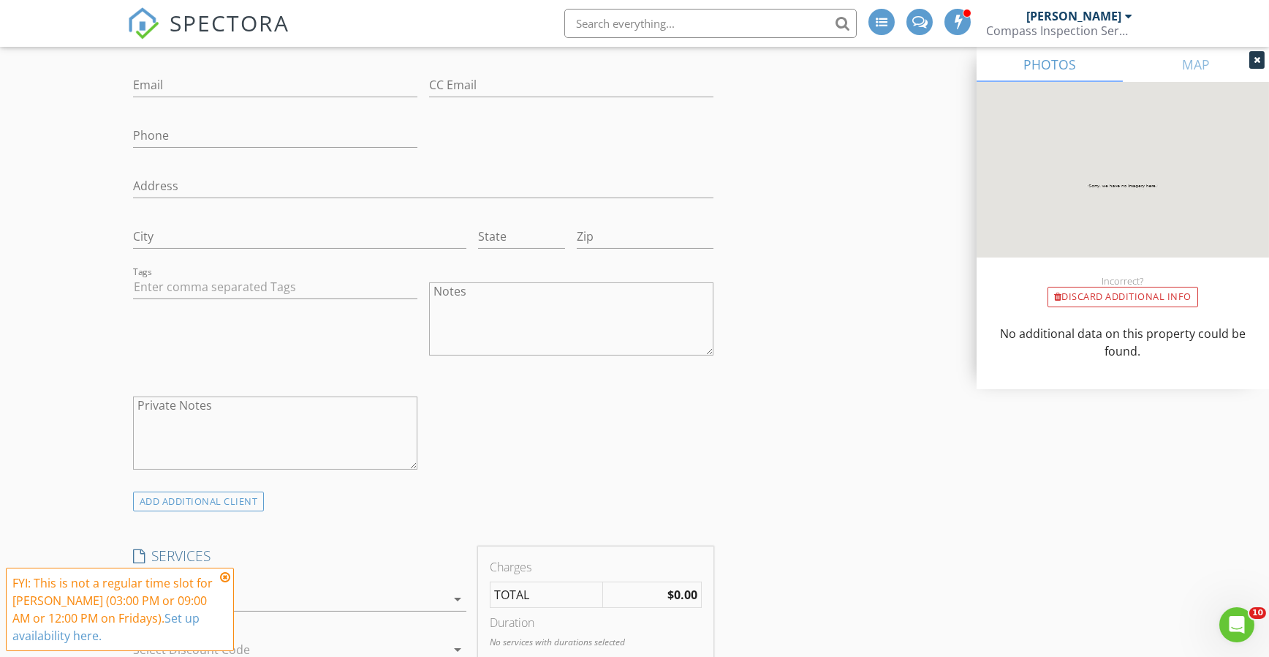
scroll to position [1194, 0]
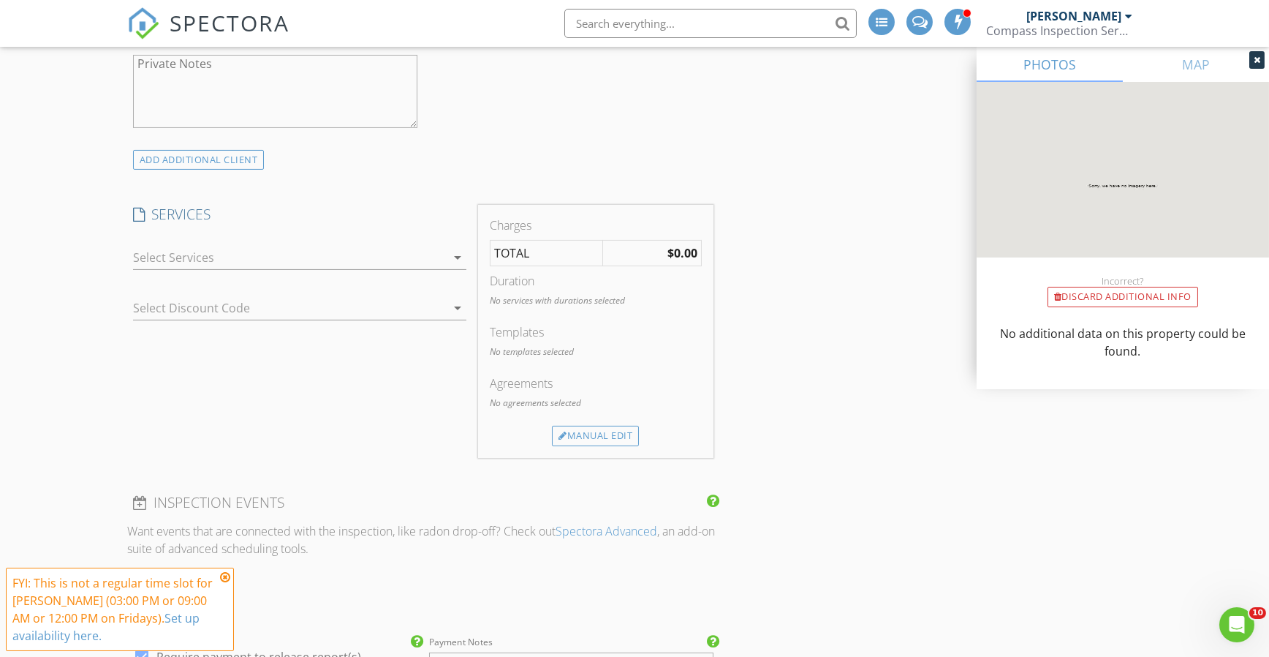
click at [241, 250] on div at bounding box center [290, 257] width 314 height 23
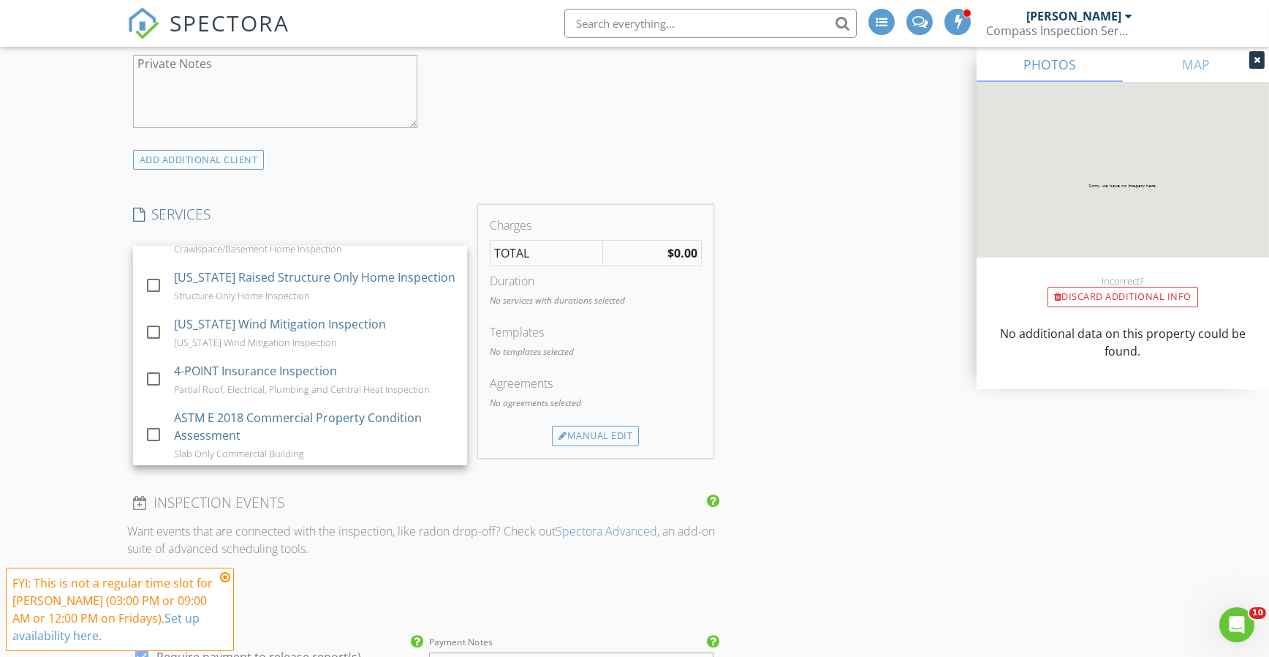
scroll to position [341, 0]
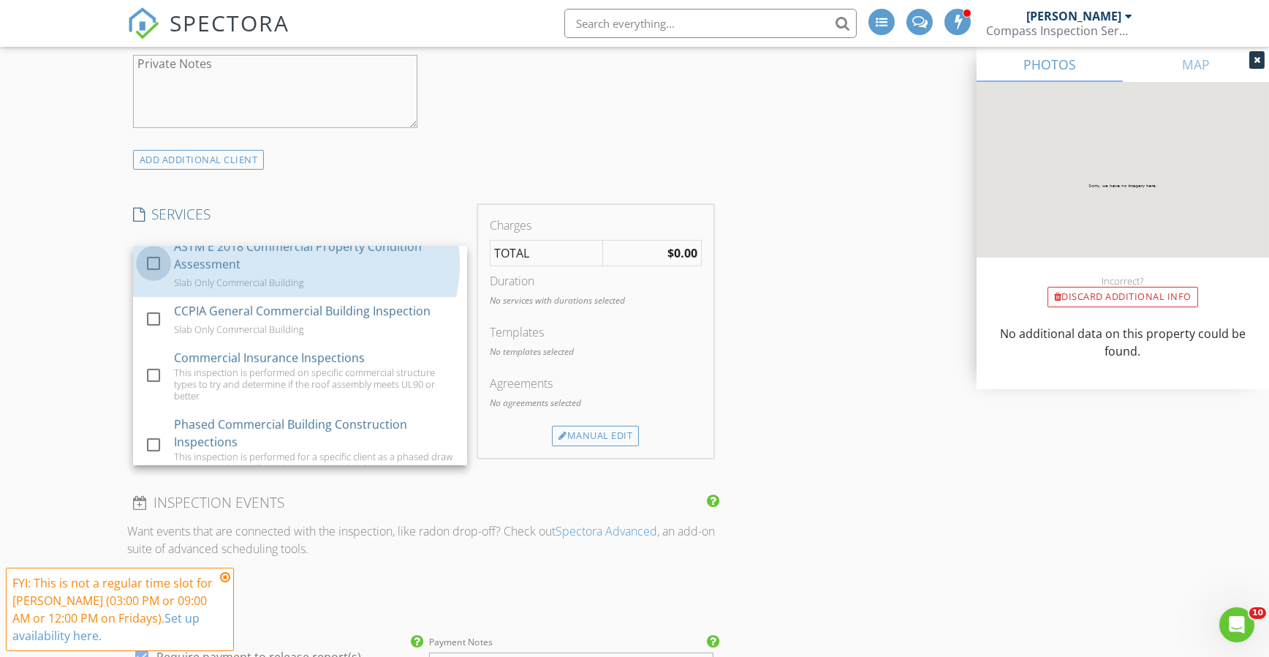
click at [157, 265] on div at bounding box center [153, 263] width 25 height 25
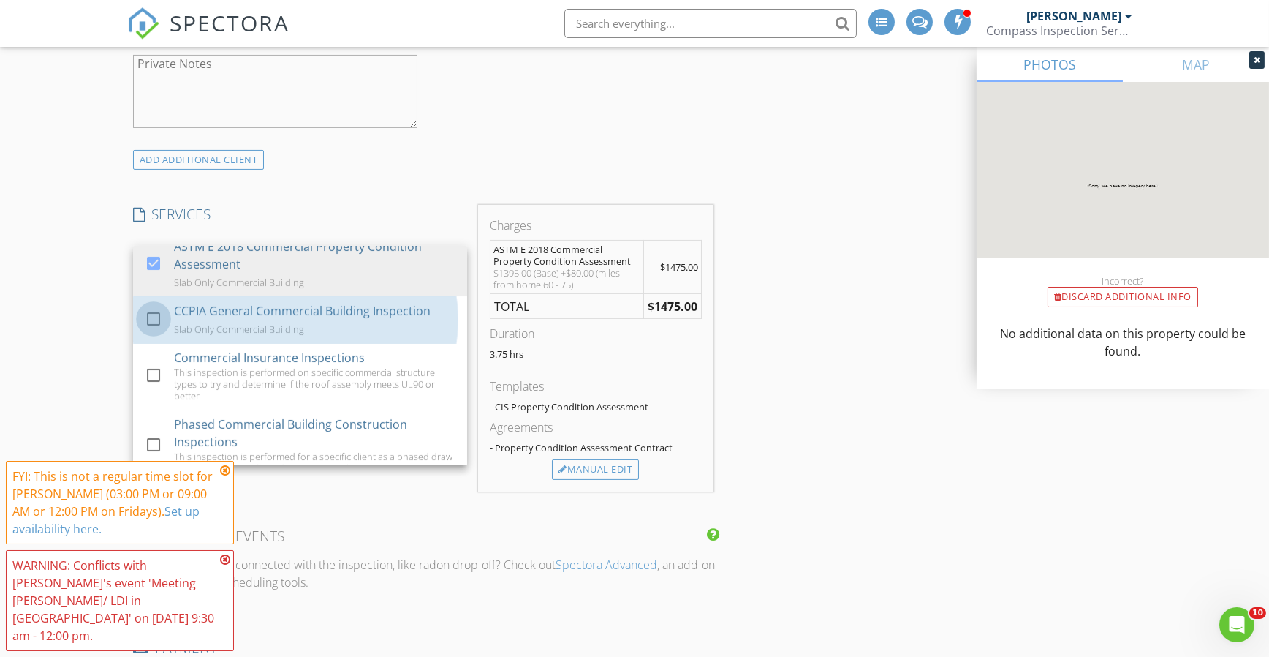
click at [160, 314] on div at bounding box center [153, 318] width 25 height 25
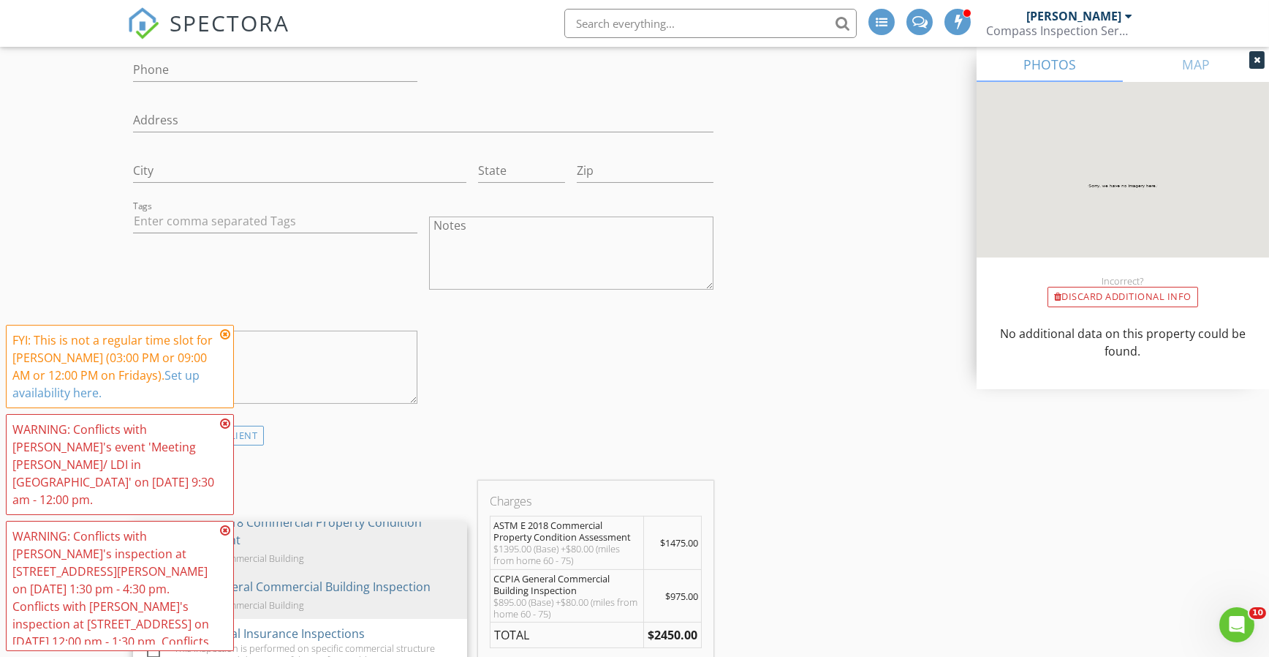
scroll to position [1024, 0]
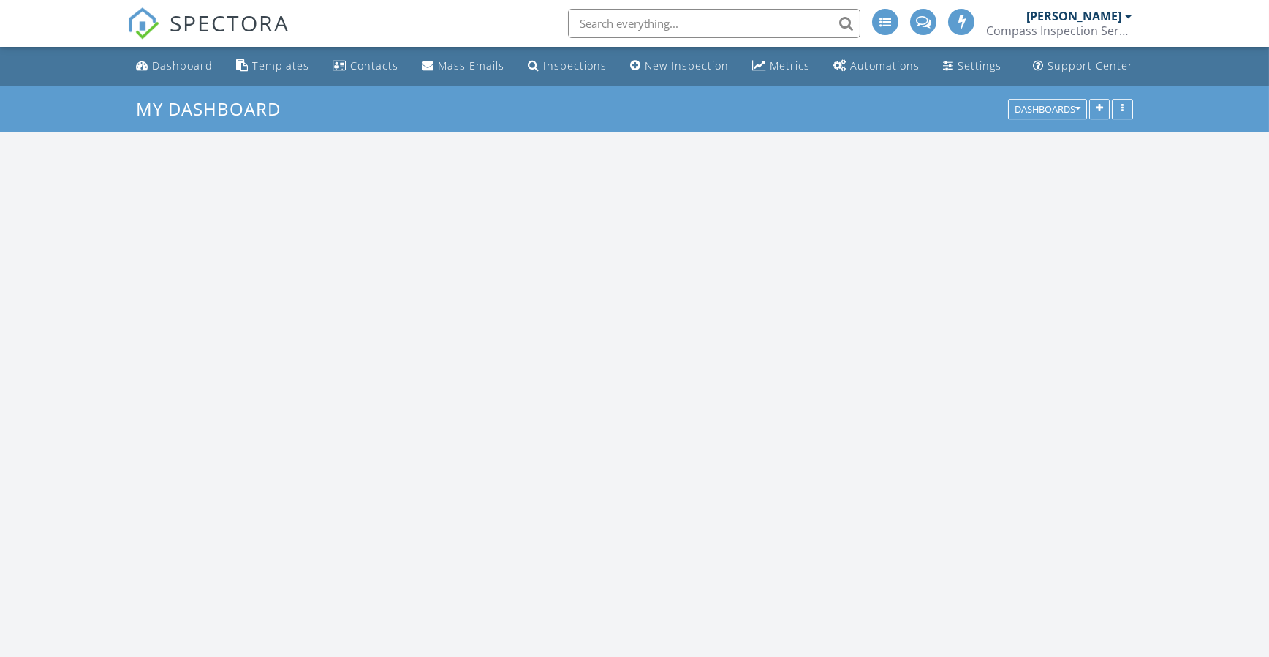
click at [638, 25] on input "text" at bounding box center [714, 23] width 292 height 29
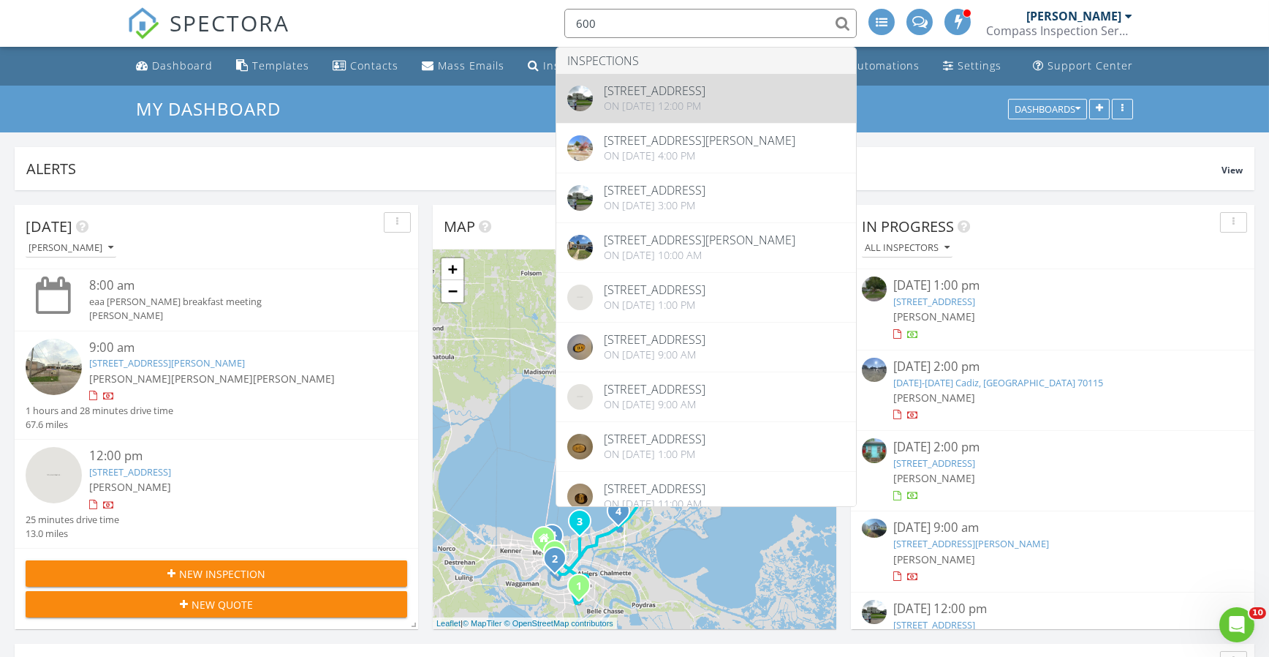
type input "600"
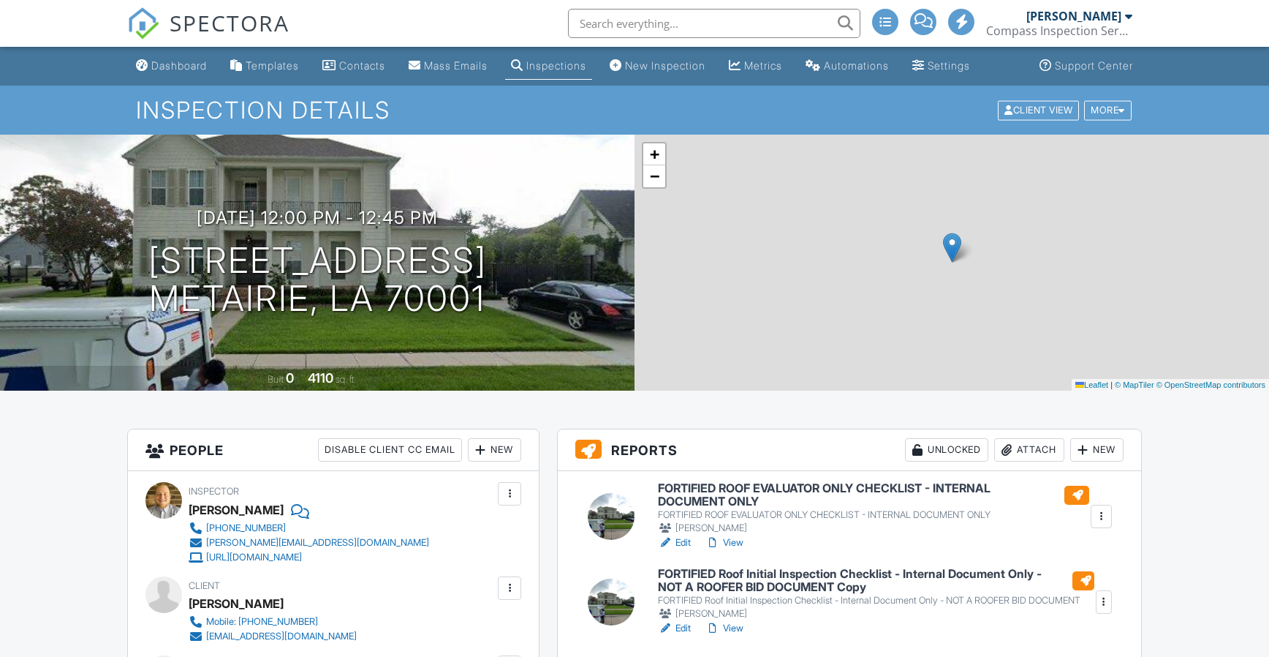
scroll to position [341, 0]
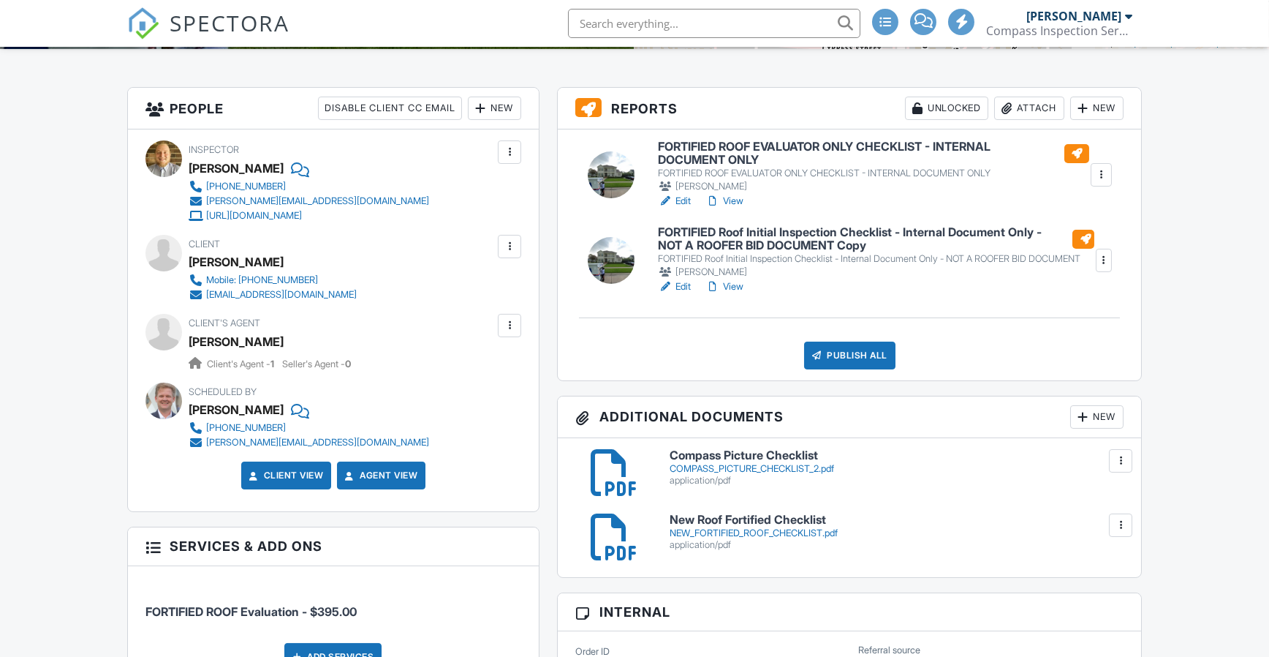
click at [523, 326] on div "Inspector [PERSON_NAME] [PHONE_NUMBER] [PERSON_NAME][EMAIL_ADDRESS][DOMAIN_NAME…" at bounding box center [334, 320] width 412 height 382
click at [517, 330] on div at bounding box center [509, 325] width 15 height 15
